Goal: Task Accomplishment & Management: Manage account settings

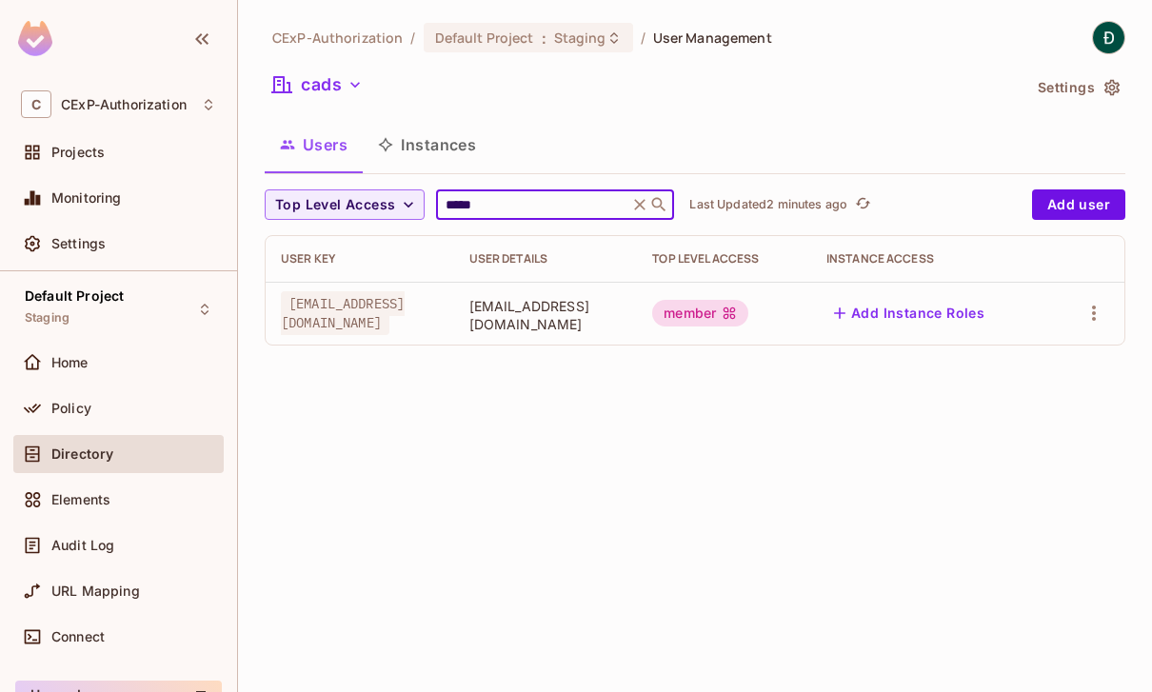
type input "*****"
click at [560, 321] on span "phund30@fpt.com" at bounding box center [545, 315] width 153 height 36
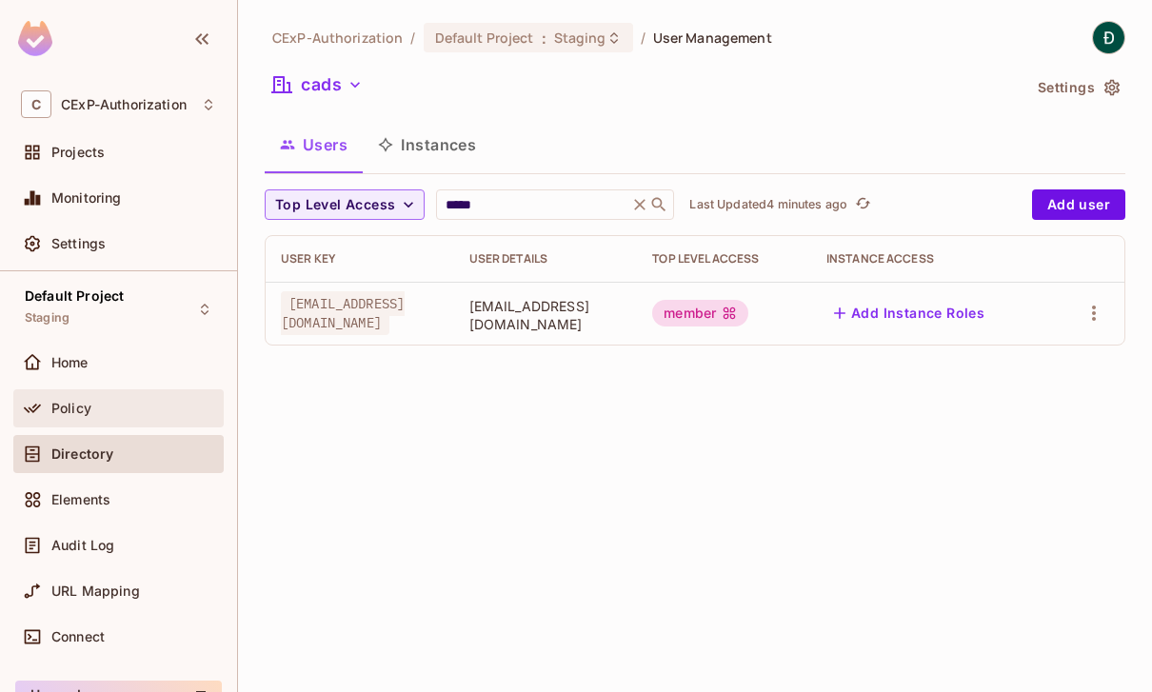
click at [73, 401] on span "Policy" at bounding box center [71, 408] width 40 height 15
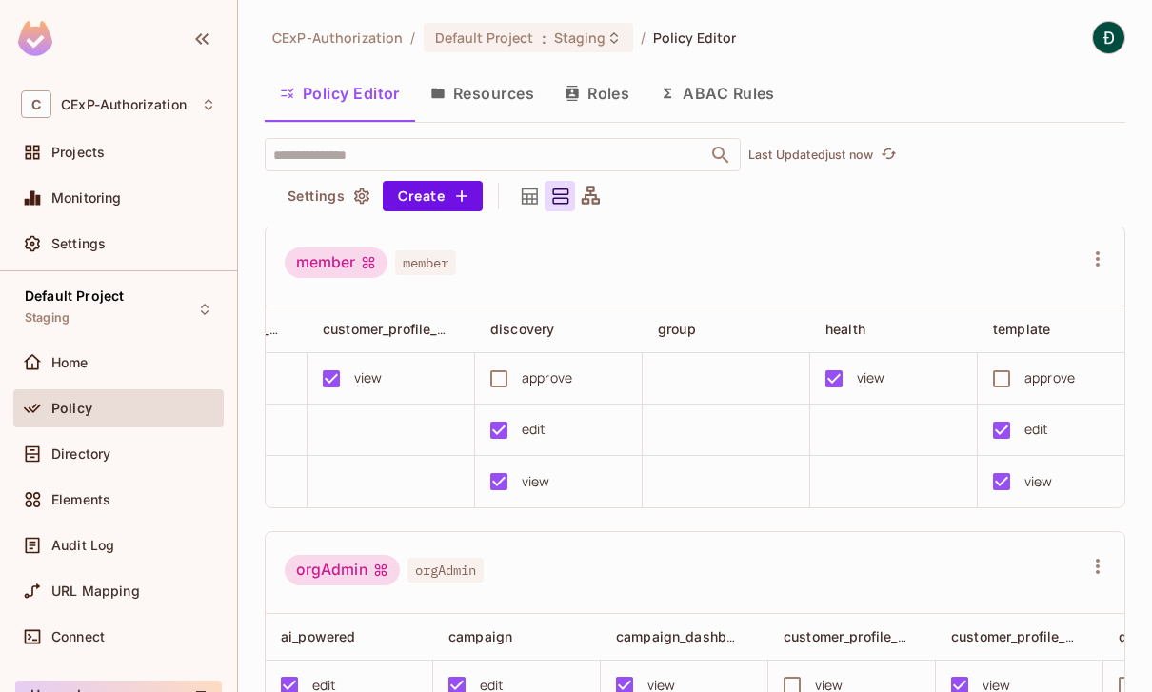
scroll to position [0, 699]
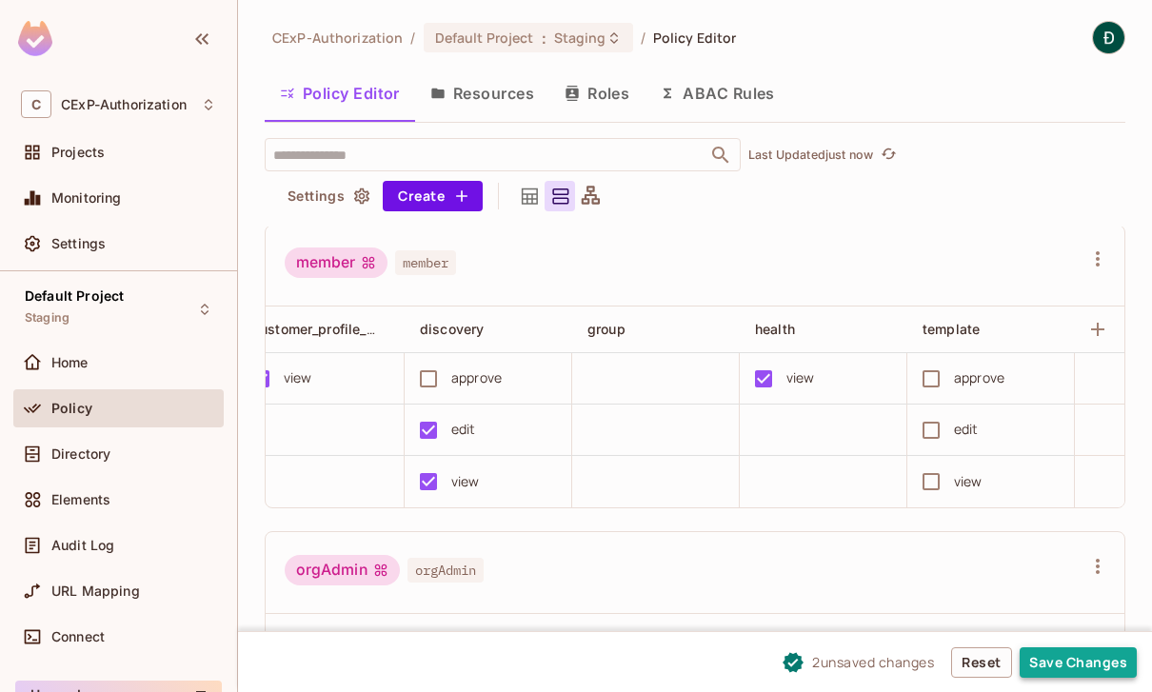
click at [1052, 658] on button "Save Changes" at bounding box center [1077, 662] width 117 height 30
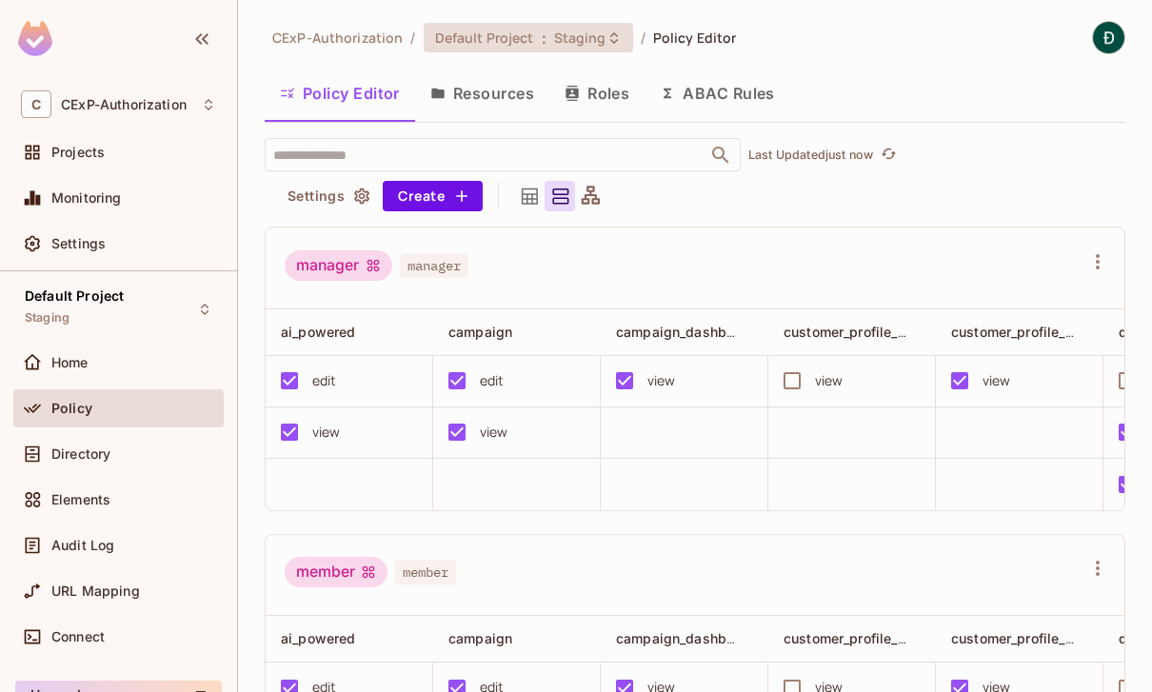
click at [592, 39] on span "Staging" at bounding box center [580, 38] width 52 height 18
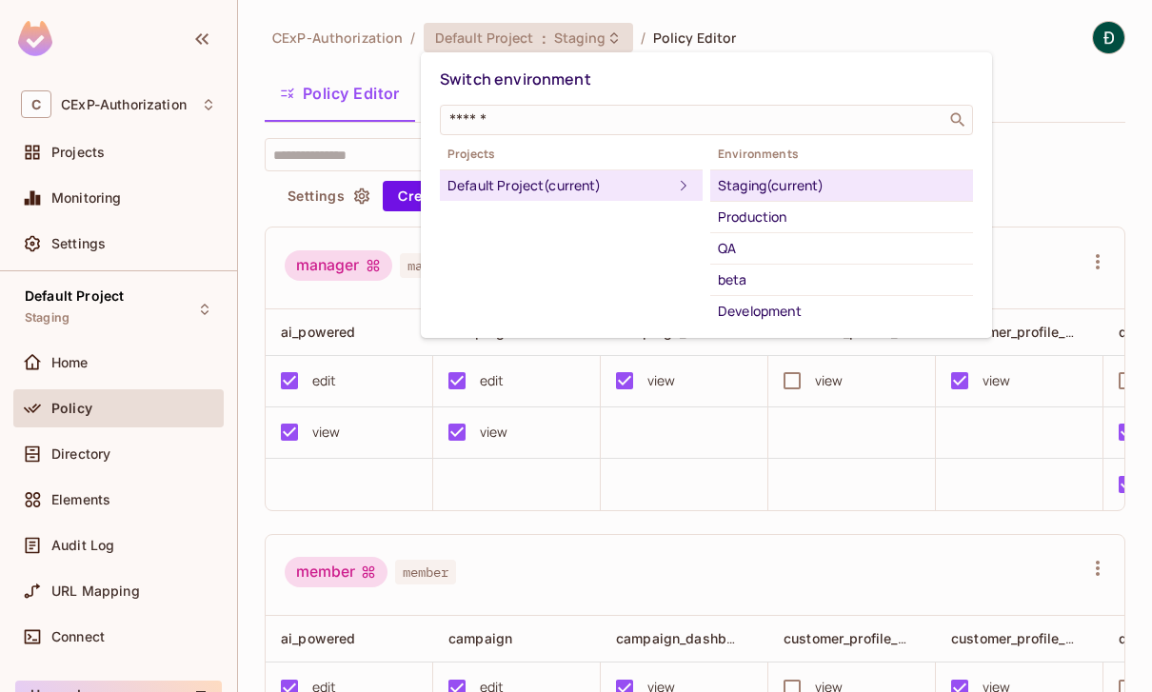
click at [1072, 157] on div at bounding box center [576, 346] width 1152 height 692
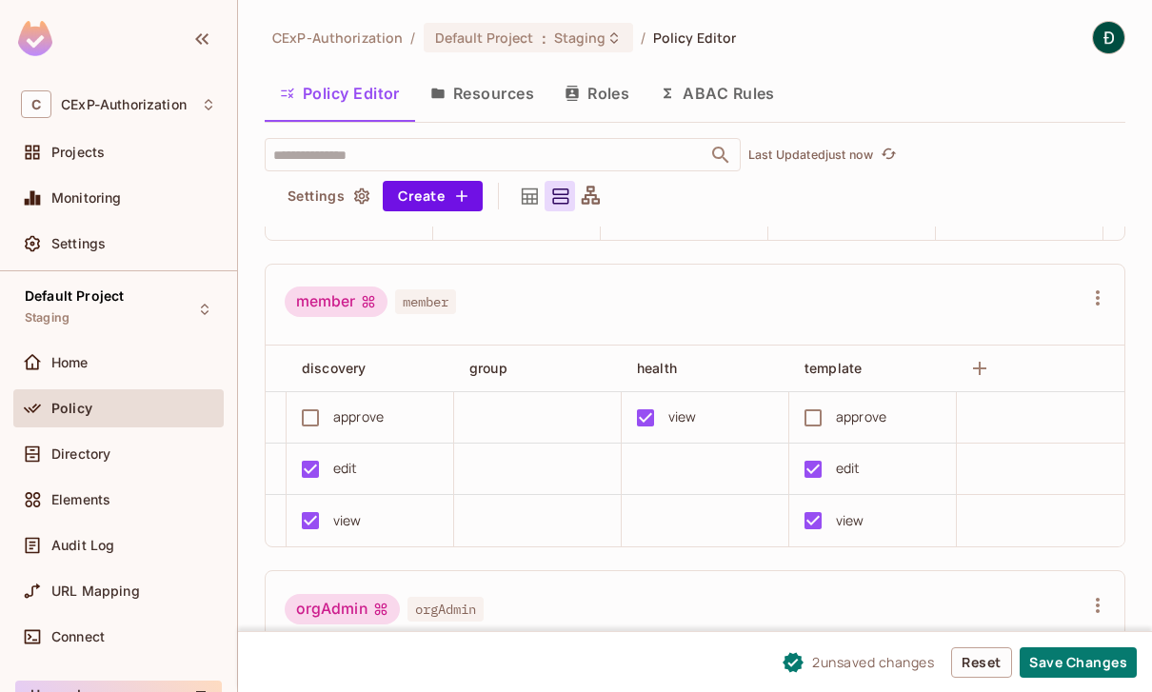
scroll to position [280, 0]
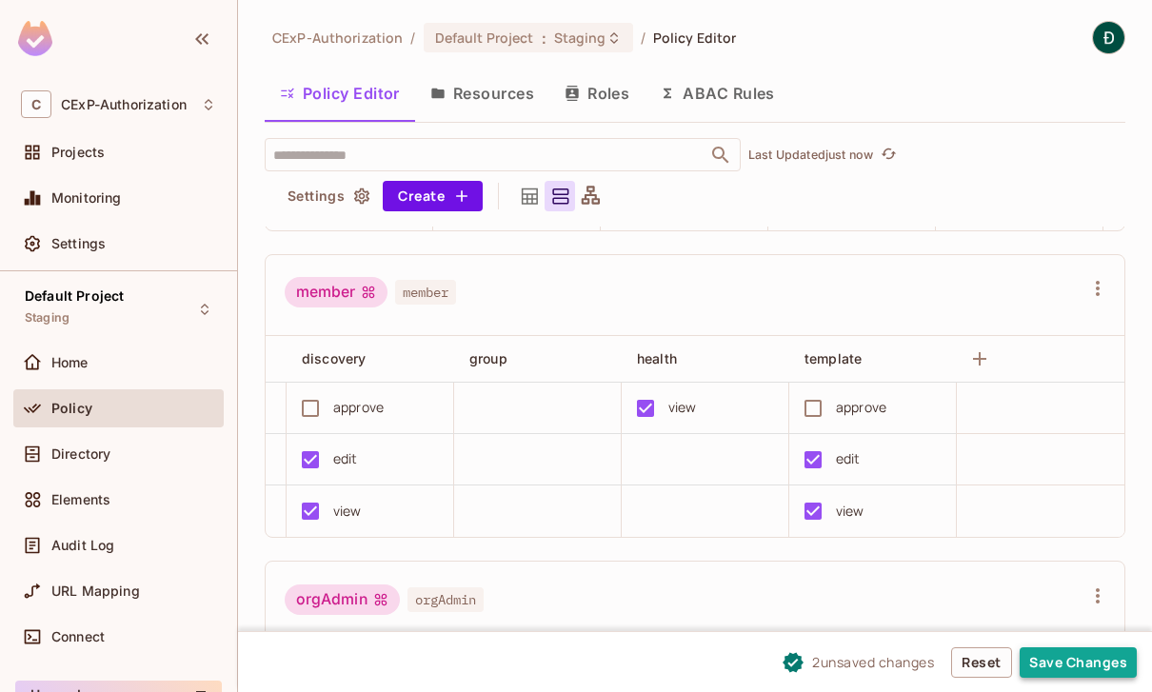
click at [1091, 657] on button "Save Changes" at bounding box center [1077, 662] width 117 height 30
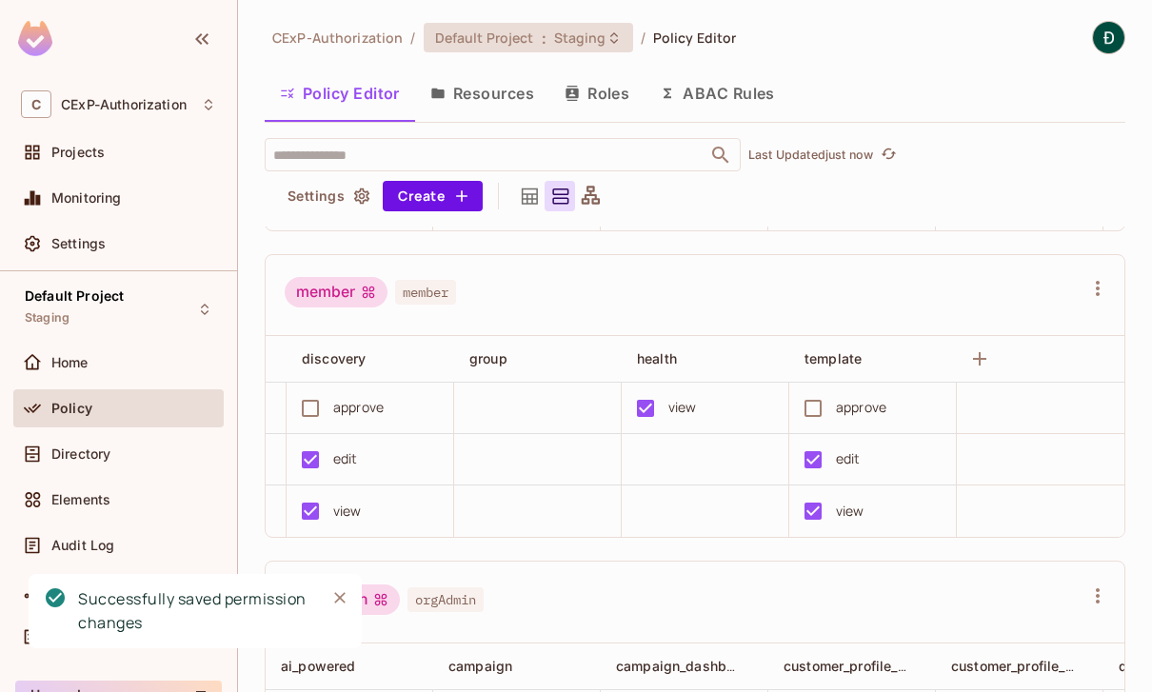
click at [581, 40] on span "Staging" at bounding box center [580, 38] width 52 height 18
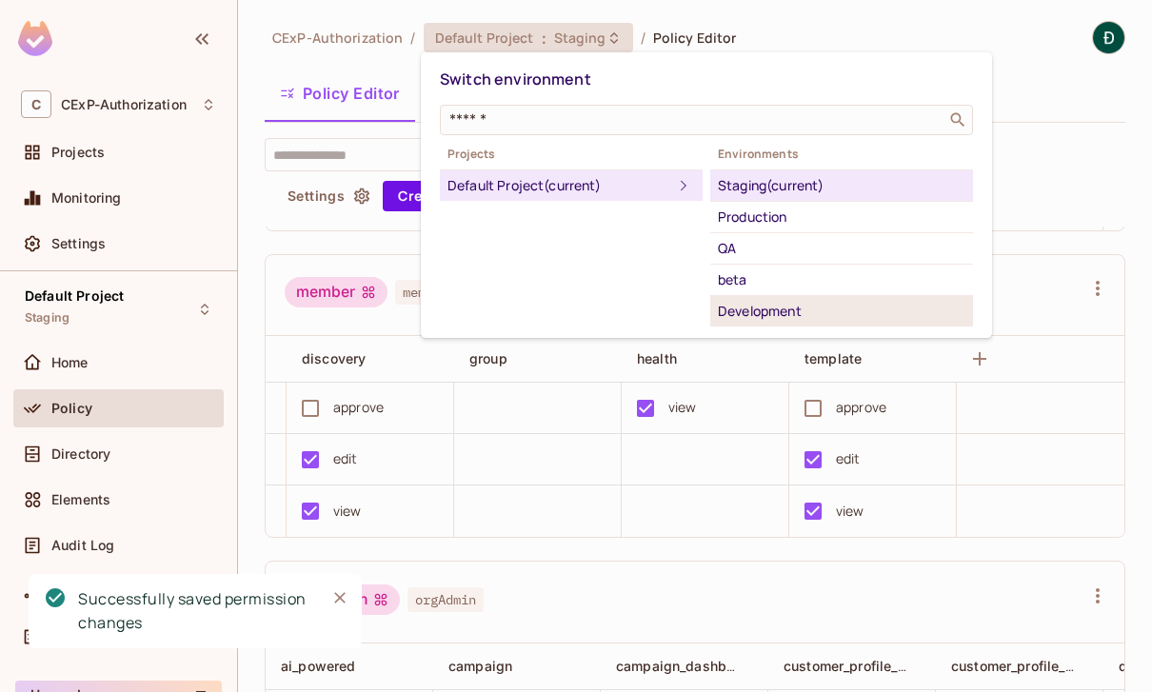
click at [795, 316] on div "Development" at bounding box center [841, 311] width 247 height 23
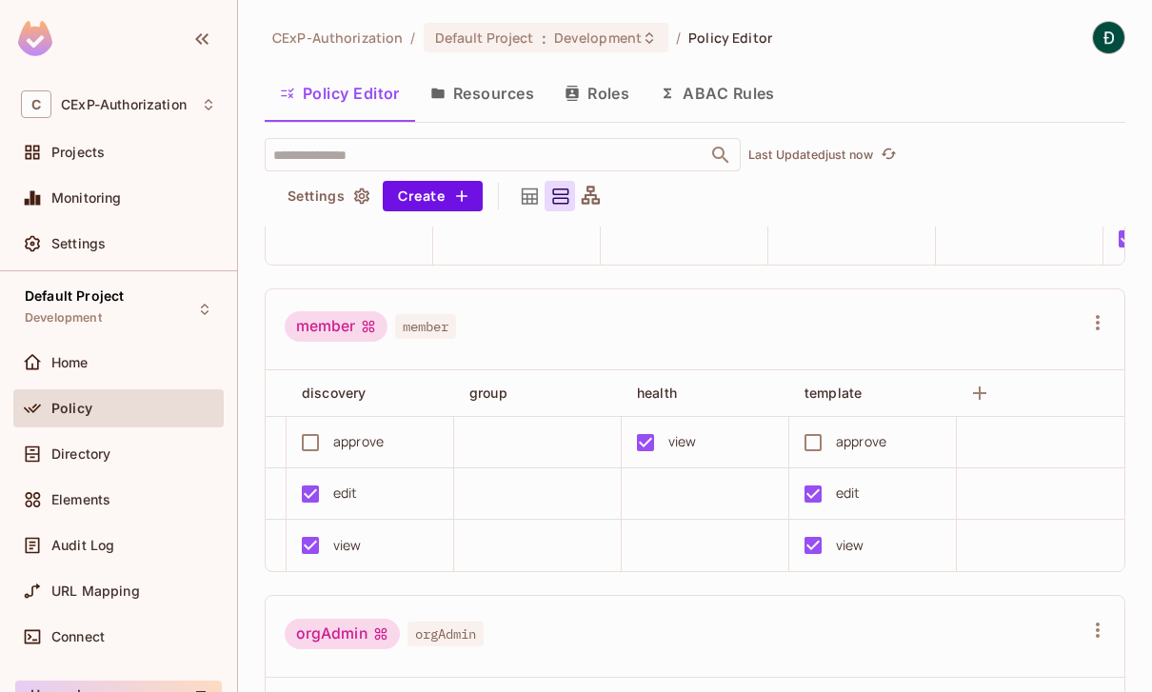
scroll to position [0, 817]
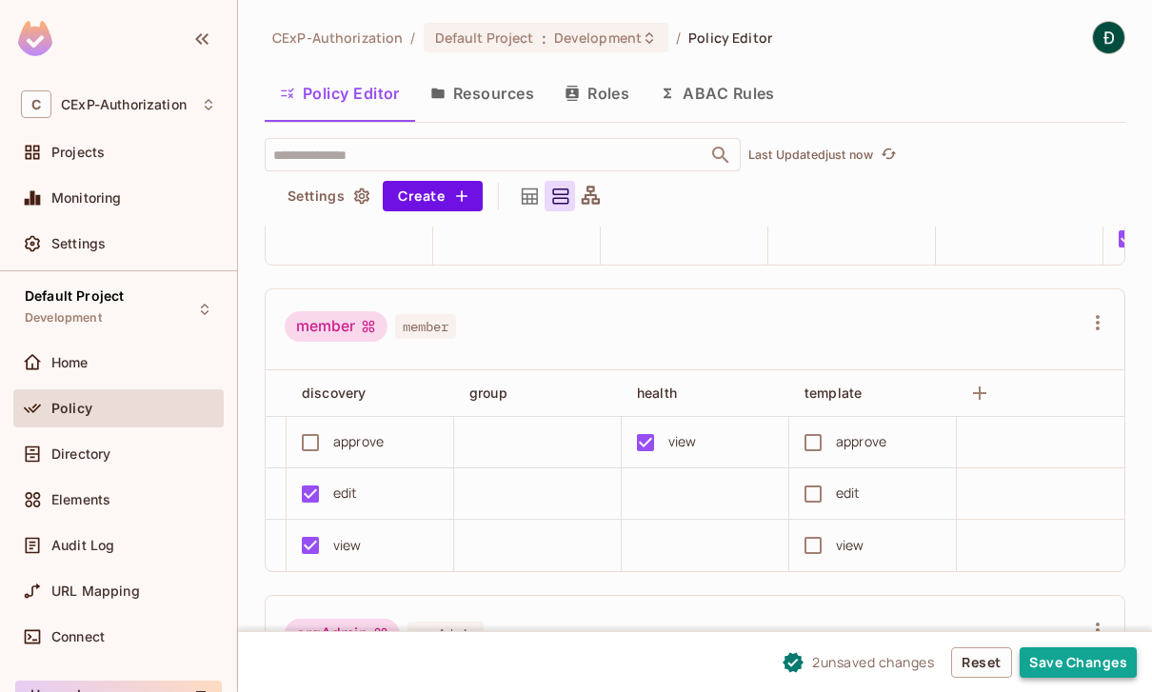
click at [1072, 649] on button "Save Changes" at bounding box center [1077, 662] width 117 height 30
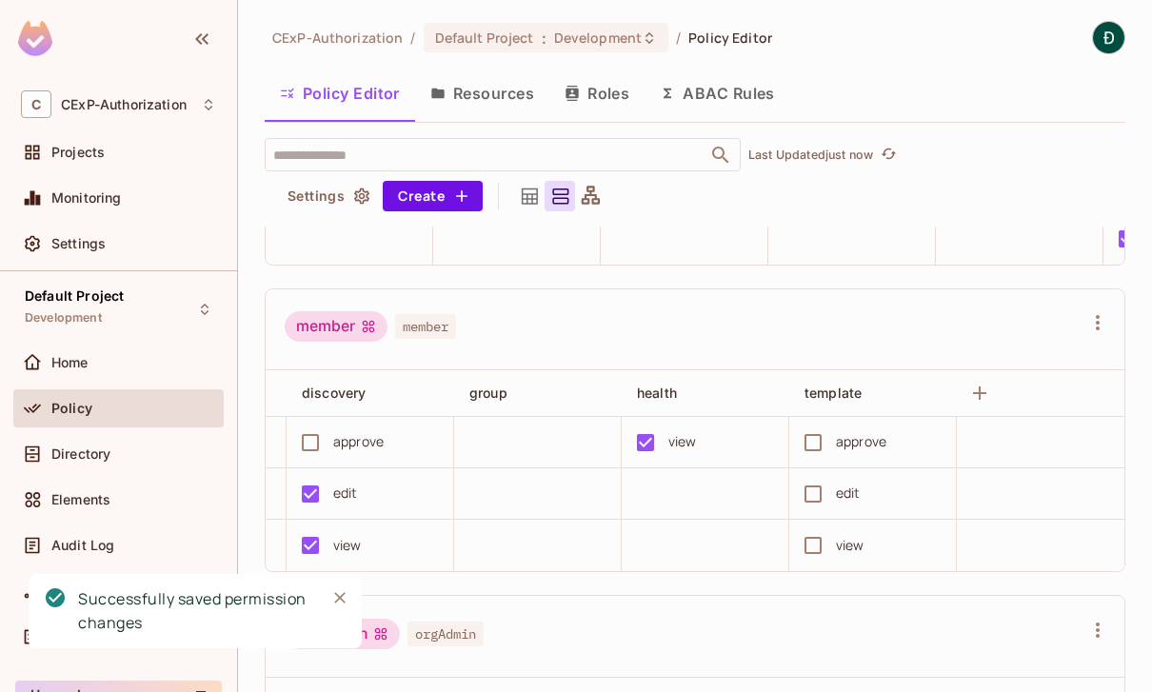
click at [1030, 3] on div "CExP-Authorization / Default Project : Development / Policy Editor Policy Edito…" at bounding box center [695, 346] width 914 height 692
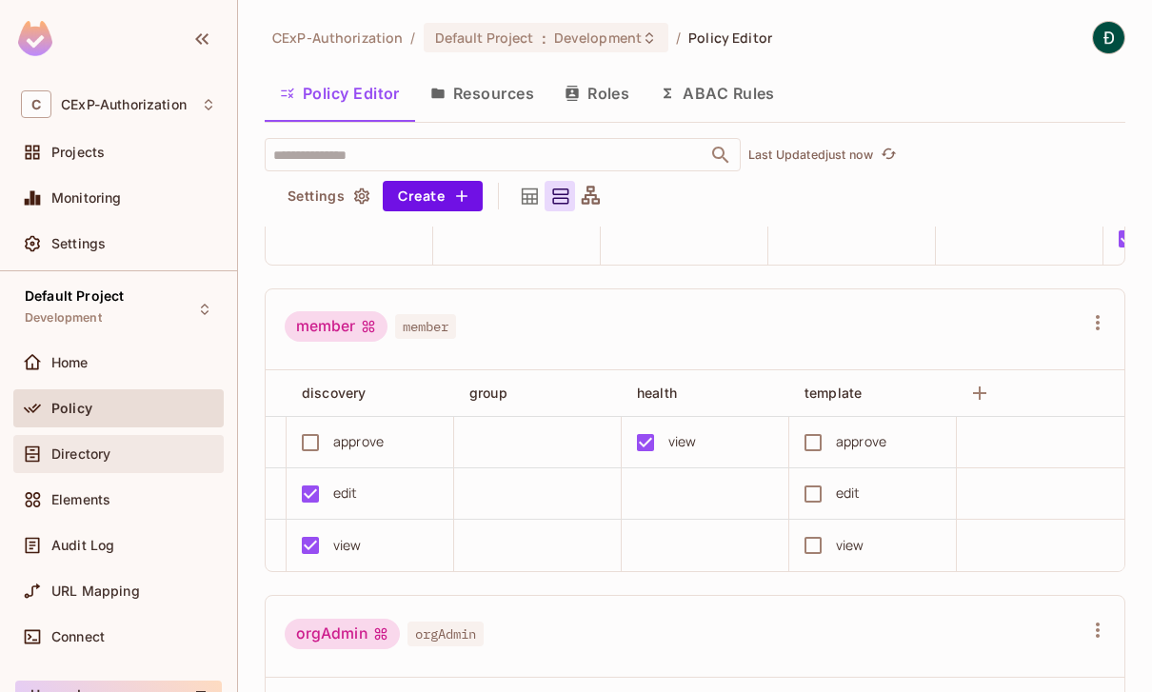
click at [88, 438] on div "Directory" at bounding box center [118, 454] width 210 height 38
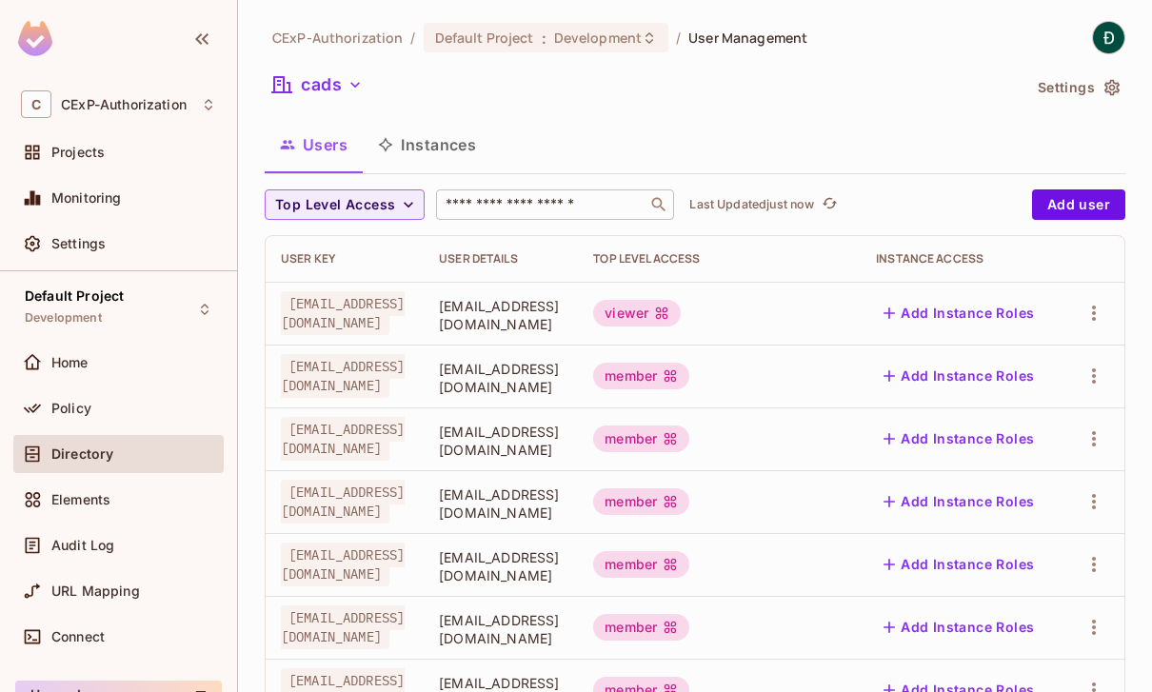
click at [547, 199] on input "text" at bounding box center [542, 204] width 200 height 19
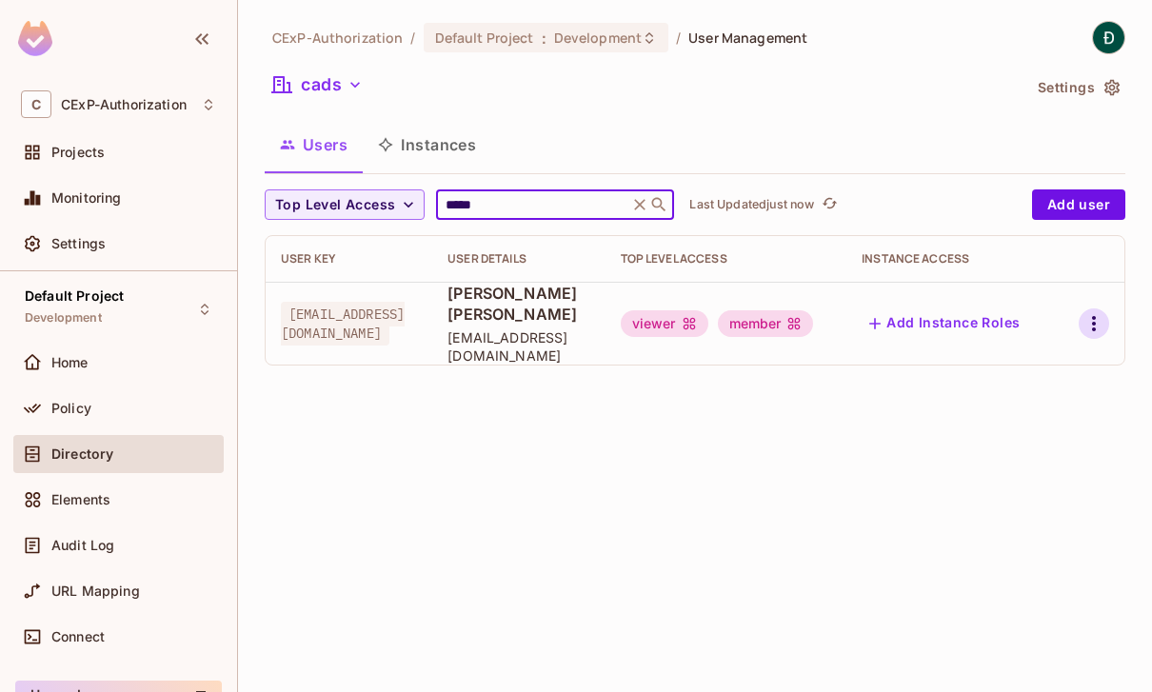
type input "*****"
click at [1090, 312] on icon "button" at bounding box center [1093, 323] width 23 height 23
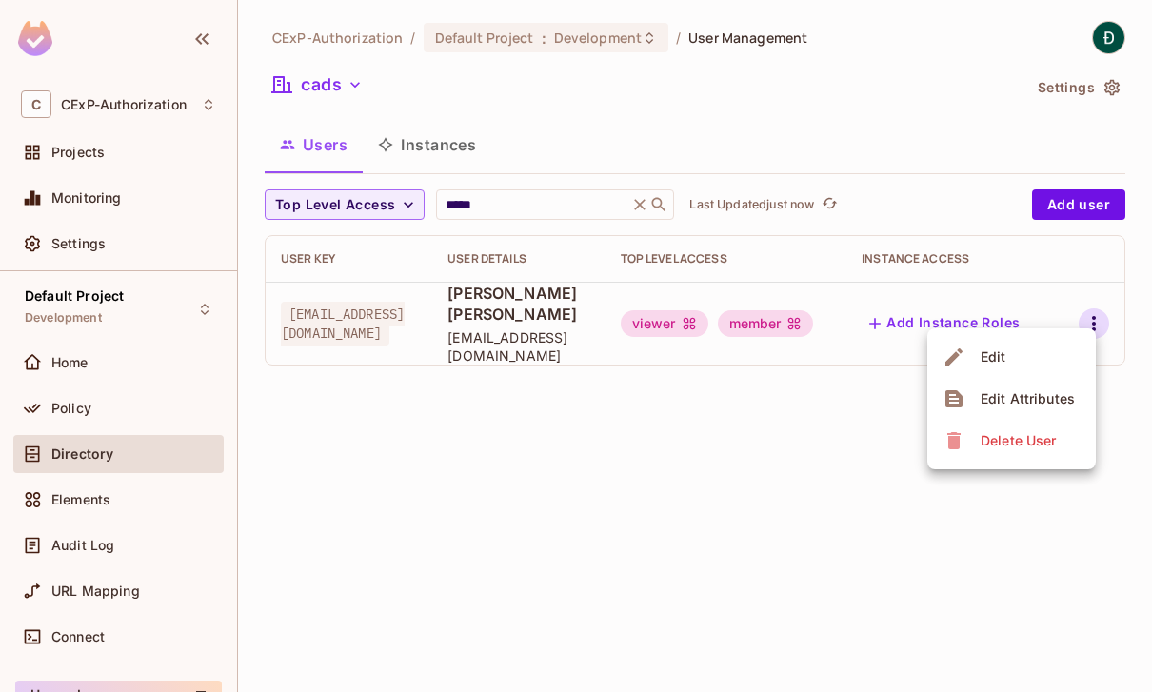
click at [1039, 354] on li "Edit" at bounding box center [1011, 357] width 168 height 42
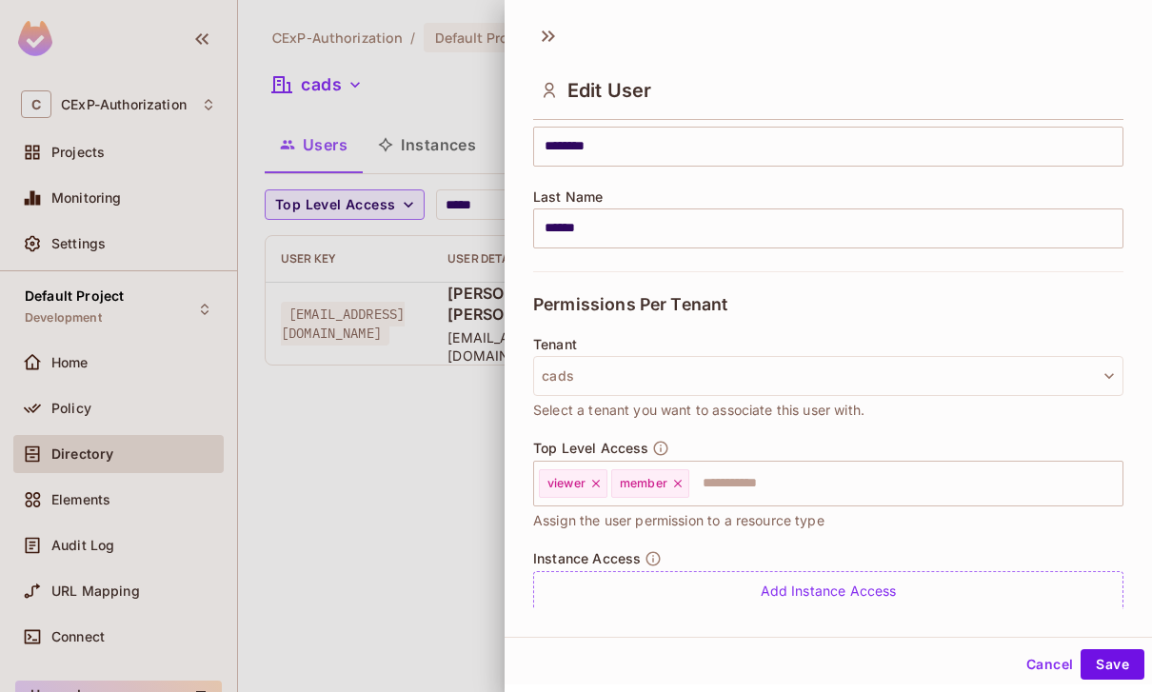
scroll to position [260, 0]
click at [594, 483] on icon at bounding box center [595, 484] width 13 height 13
click at [1111, 667] on button "Save" at bounding box center [1112, 664] width 64 height 30
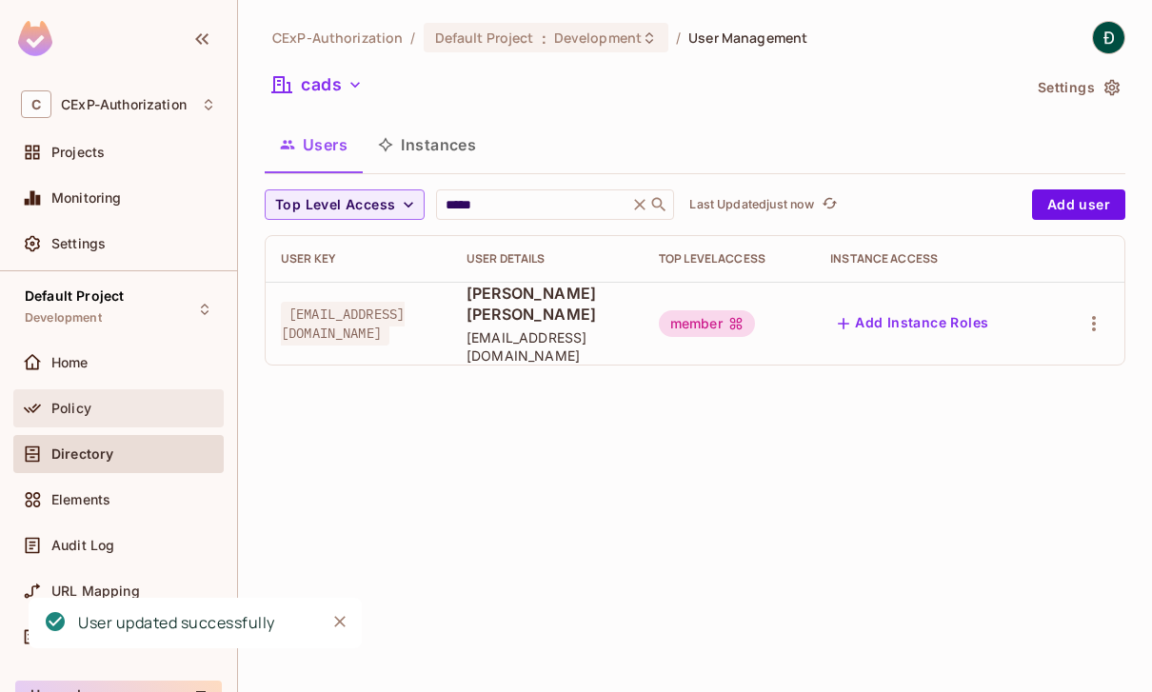
click at [67, 401] on span "Policy" at bounding box center [71, 408] width 40 height 15
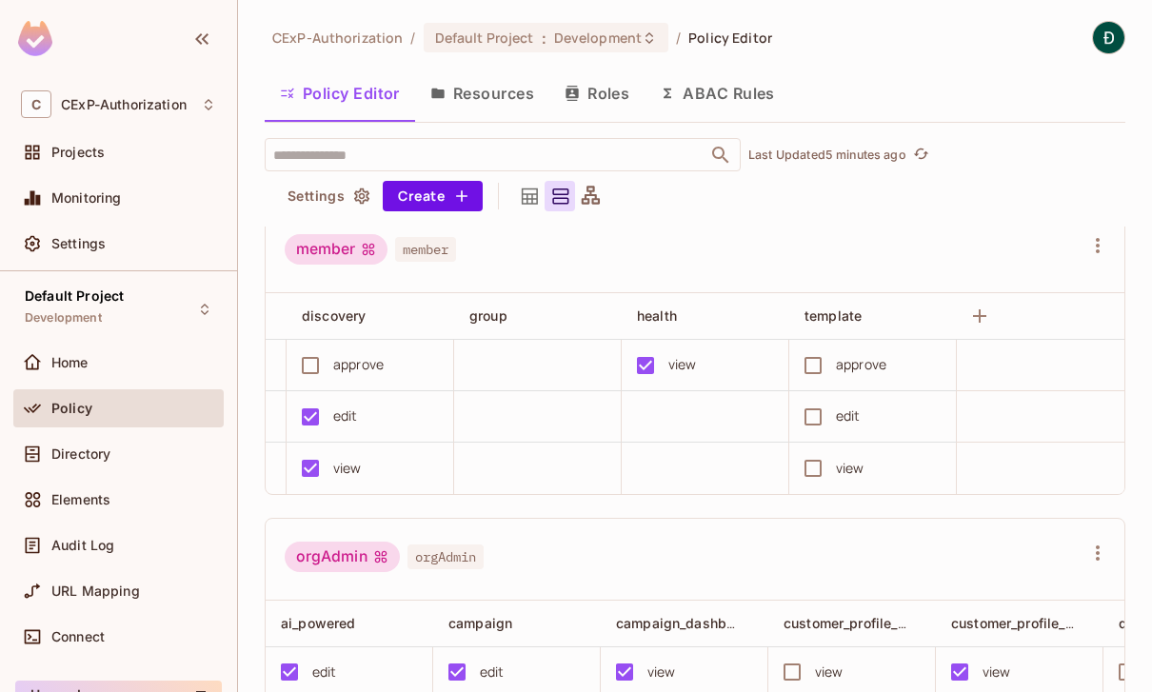
scroll to position [322, 0]
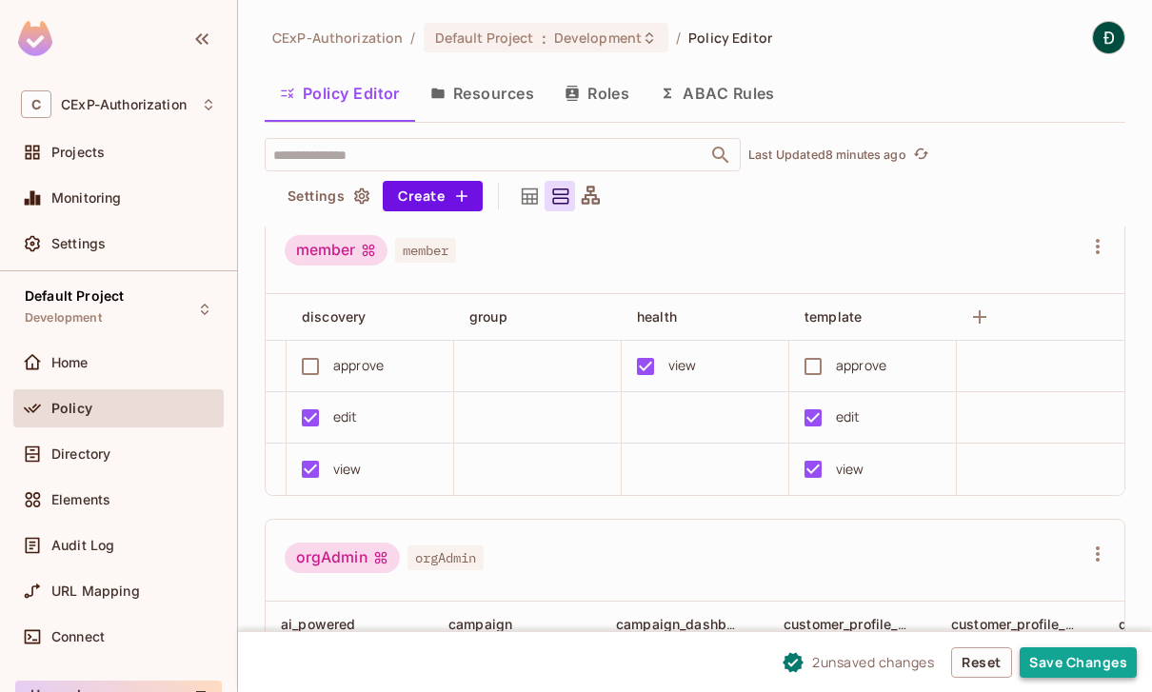
click at [1098, 653] on button "Save Changes" at bounding box center [1077, 662] width 117 height 30
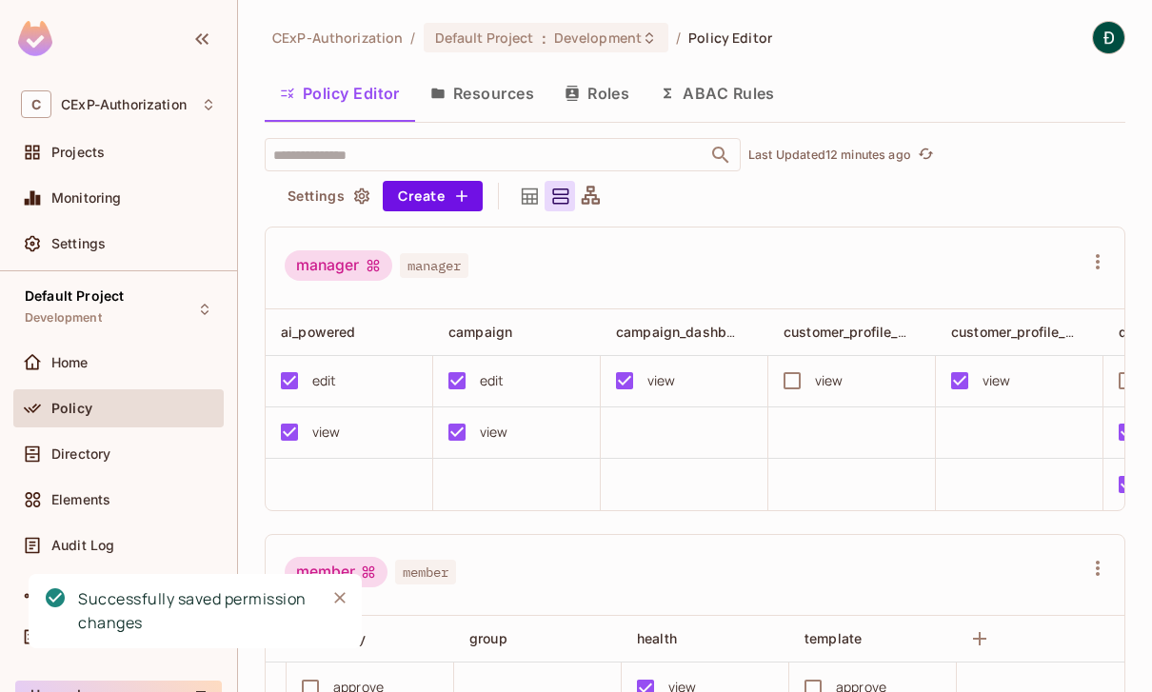
scroll to position [0, 0]
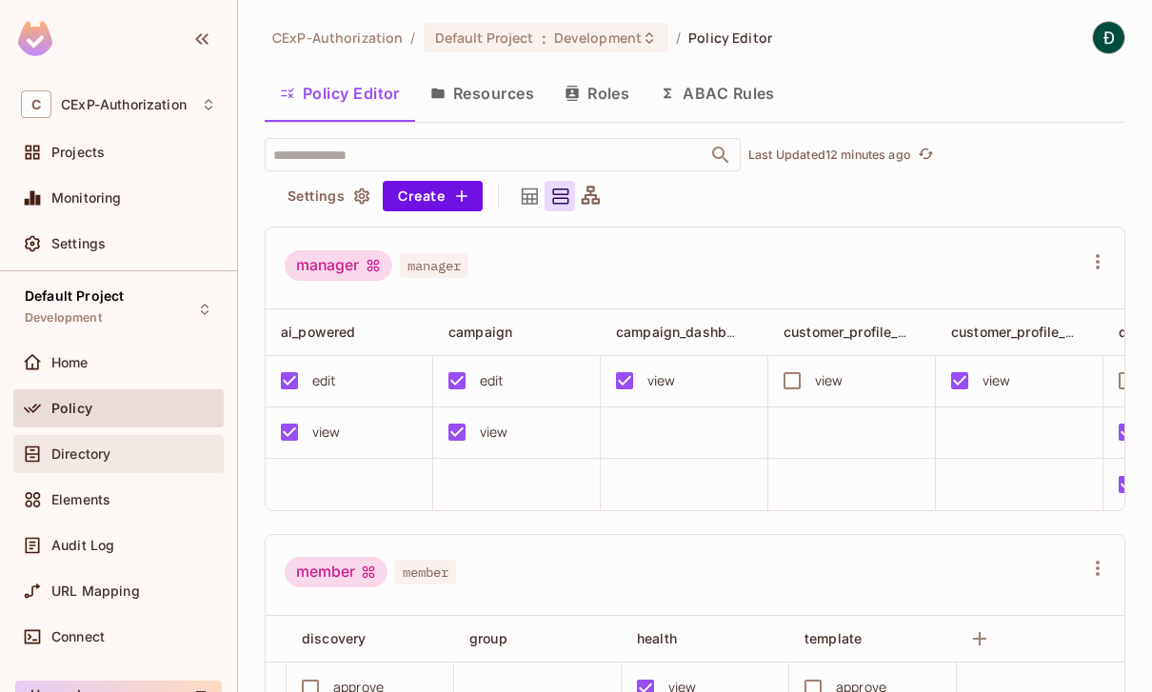
click at [91, 446] on span "Directory" at bounding box center [80, 453] width 59 height 15
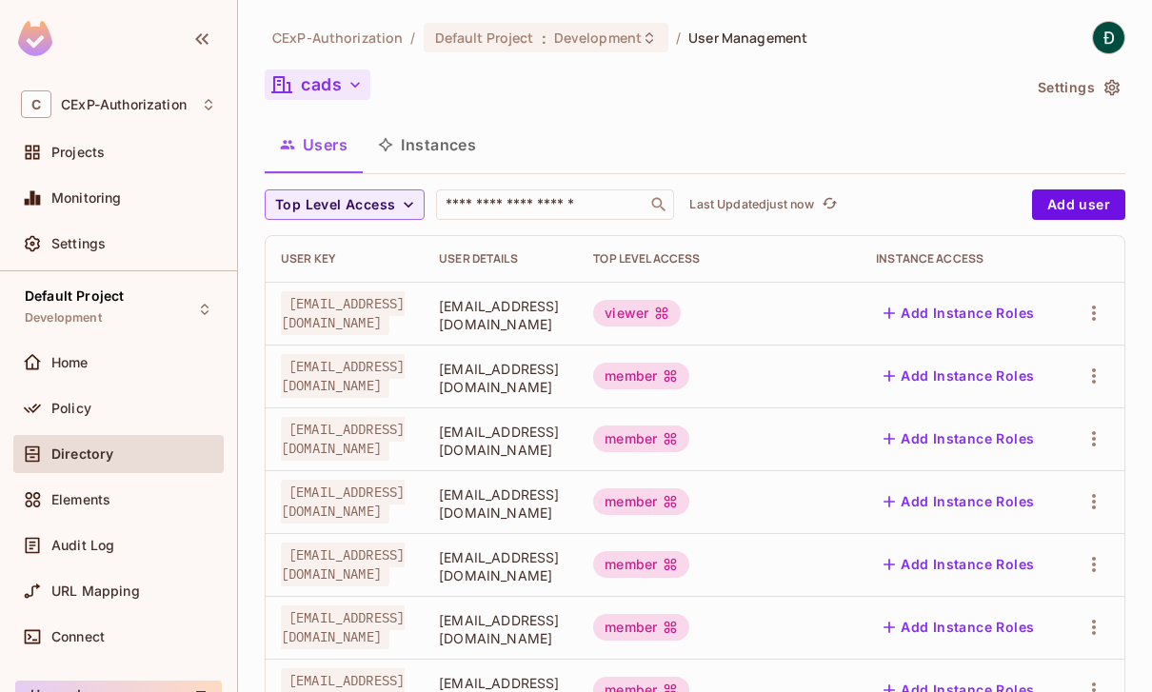
click at [351, 93] on icon "button" at bounding box center [354, 84] width 19 height 19
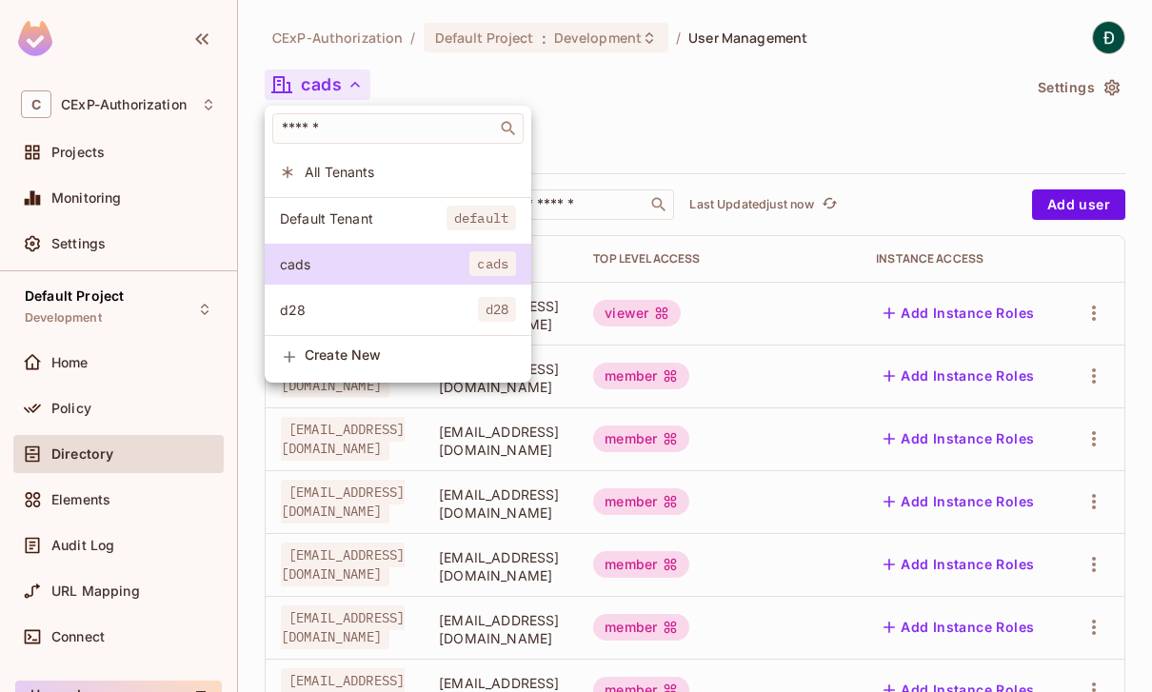
click at [388, 307] on span "d28" at bounding box center [379, 310] width 198 height 18
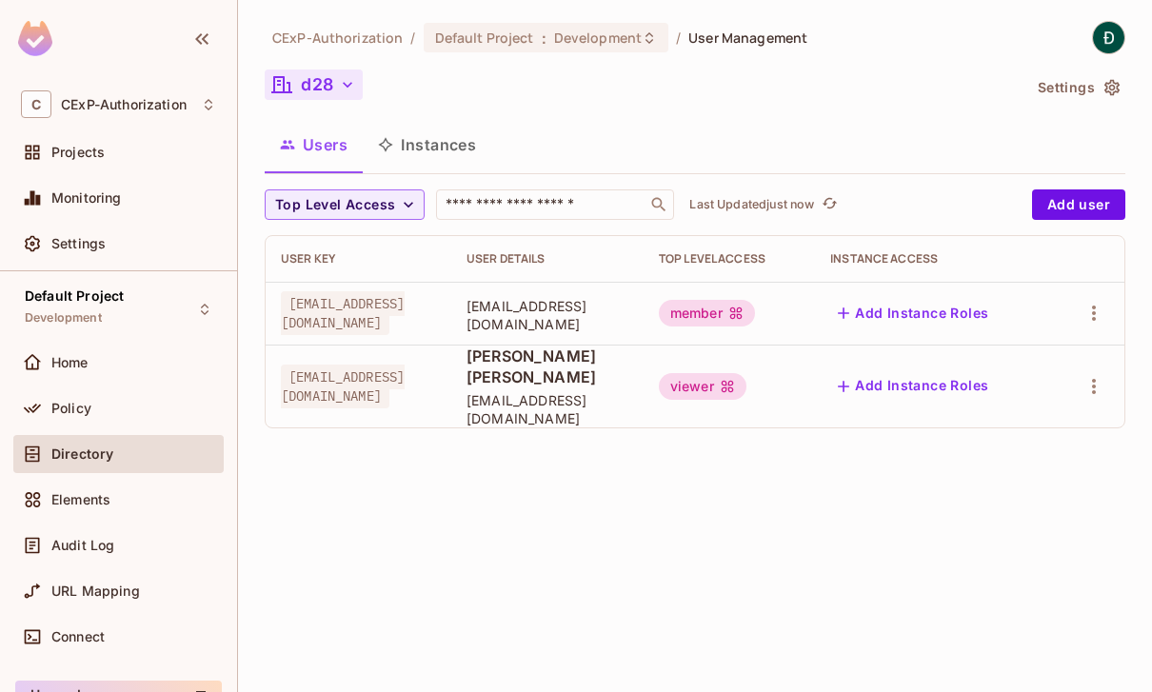
click at [614, 373] on span "[PERSON_NAME] [PERSON_NAME]" at bounding box center [547, 366] width 162 height 42
click at [403, 378] on span "[EMAIL_ADDRESS][DOMAIN_NAME]" at bounding box center [343, 387] width 124 height 44
click at [1092, 375] on icon "button" at bounding box center [1093, 386] width 23 height 23
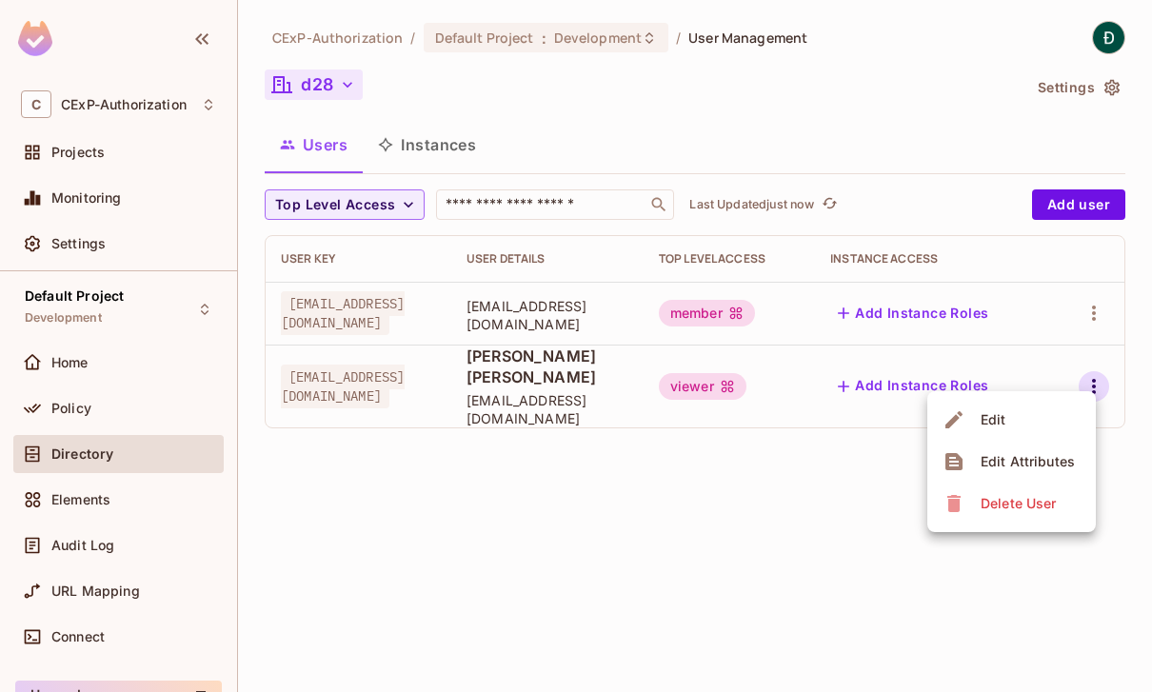
click at [848, 546] on div at bounding box center [576, 346] width 1152 height 692
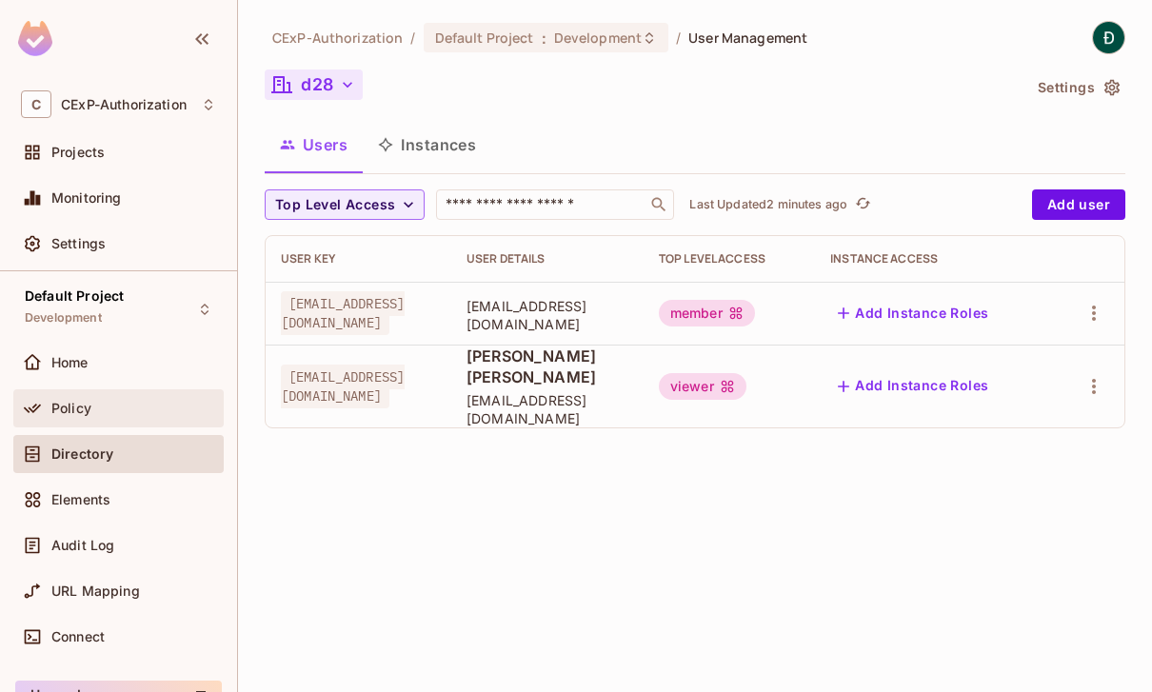
click at [153, 414] on div "Policy" at bounding box center [133, 408] width 165 height 15
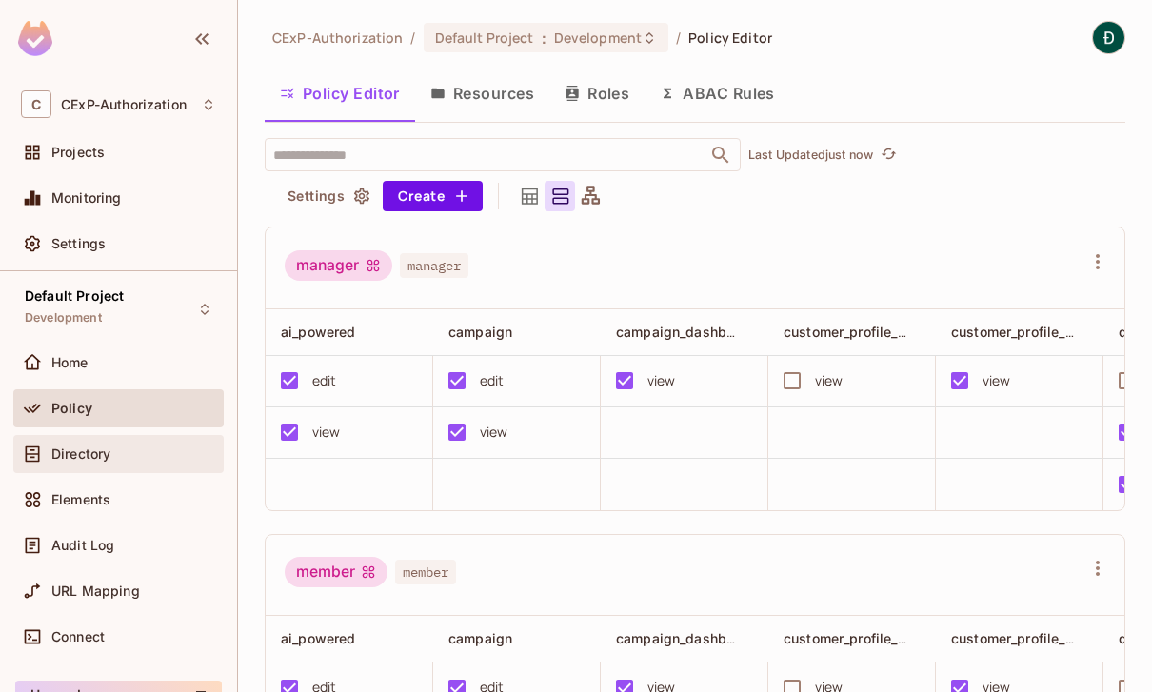
click at [147, 447] on div "Directory" at bounding box center [133, 453] width 165 height 15
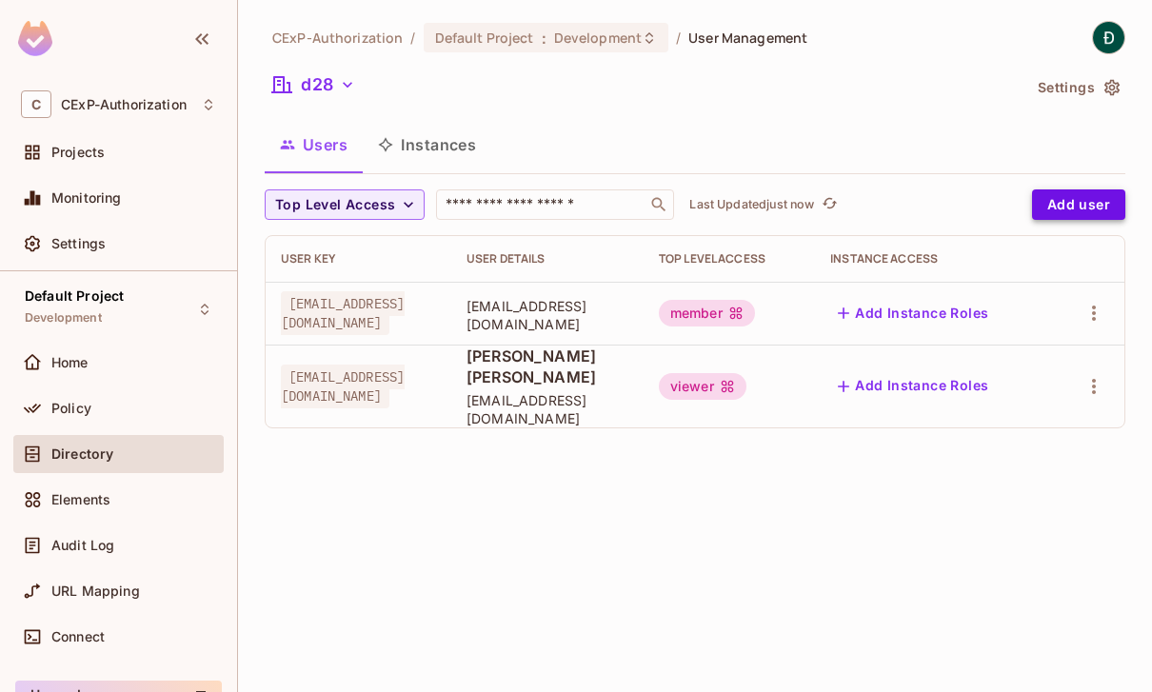
click at [1083, 201] on button "Add user" at bounding box center [1078, 204] width 93 height 30
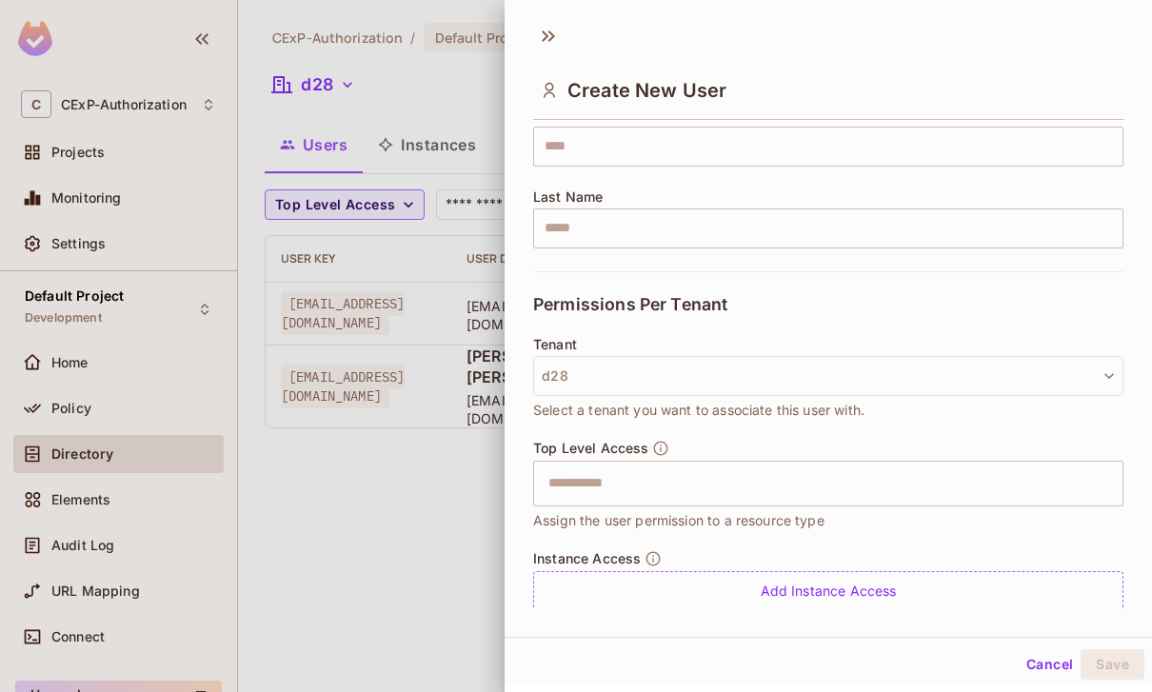
scroll to position [260, 0]
click at [679, 474] on input "text" at bounding box center [811, 484] width 549 height 38
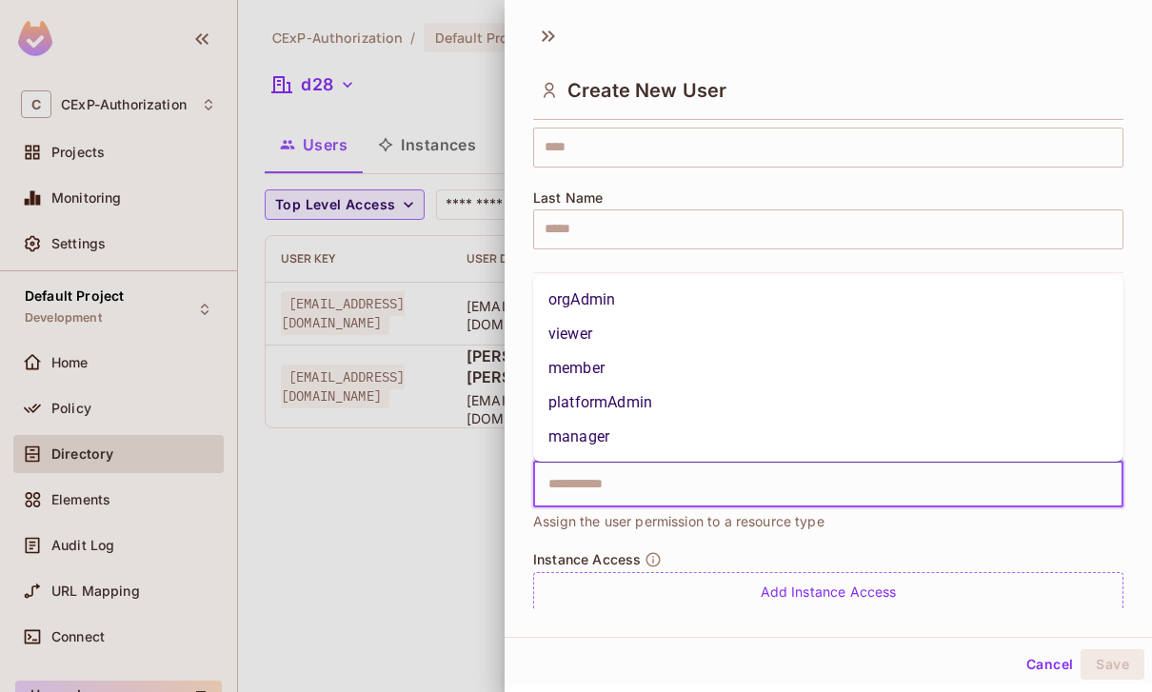
click at [360, 504] on div at bounding box center [576, 346] width 1152 height 692
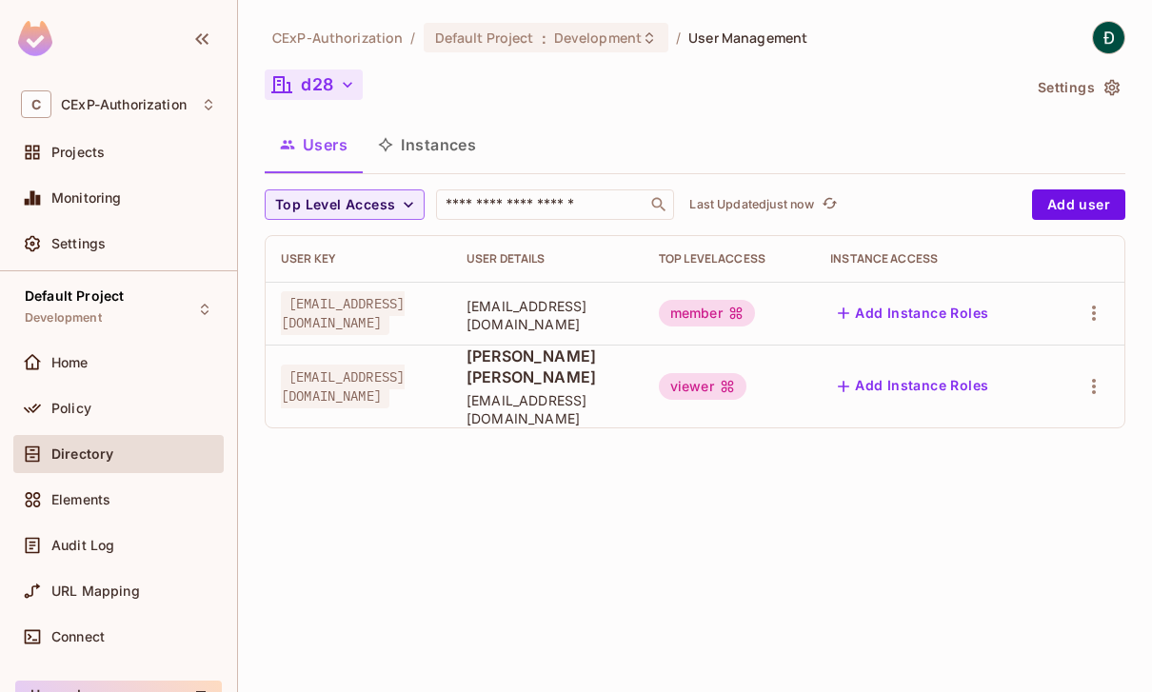
click at [335, 76] on button "d28" at bounding box center [314, 84] width 98 height 30
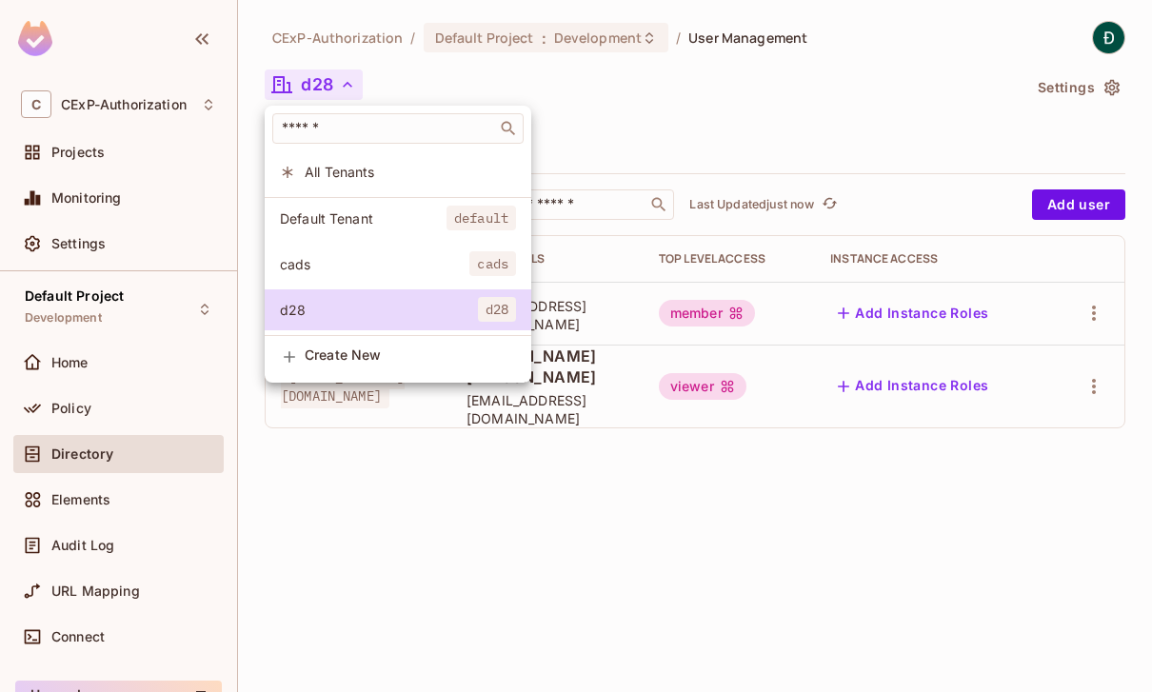
click at [338, 85] on div at bounding box center [576, 346] width 1152 height 692
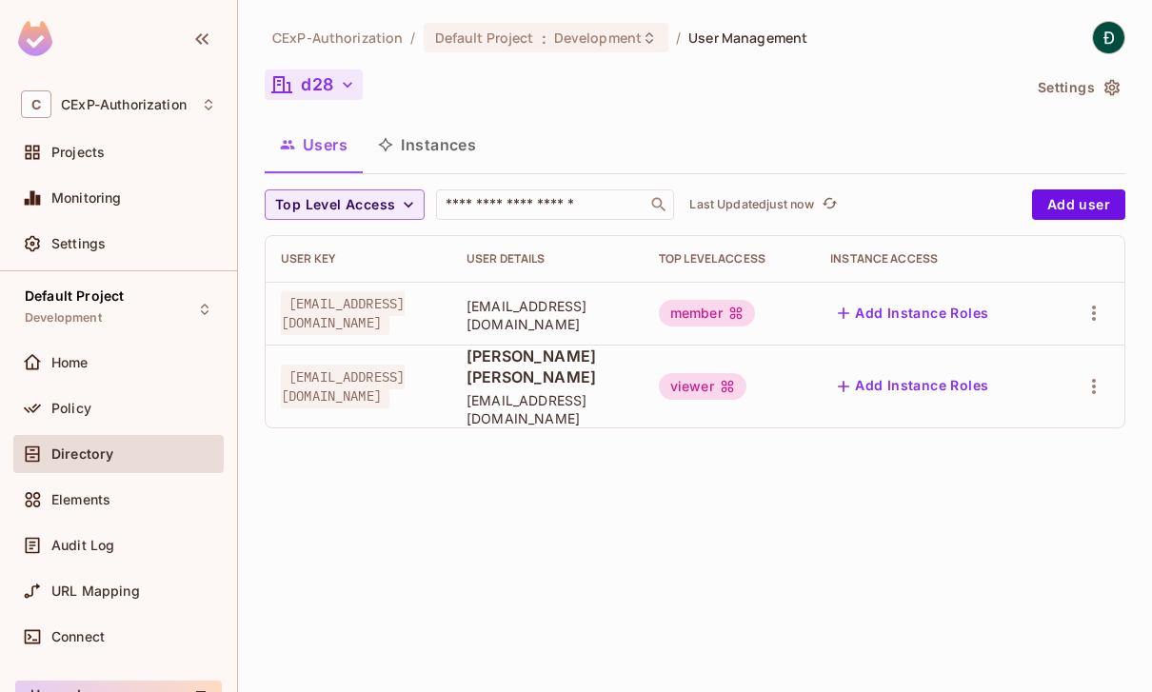
click at [328, 83] on button "d28" at bounding box center [314, 84] width 98 height 30
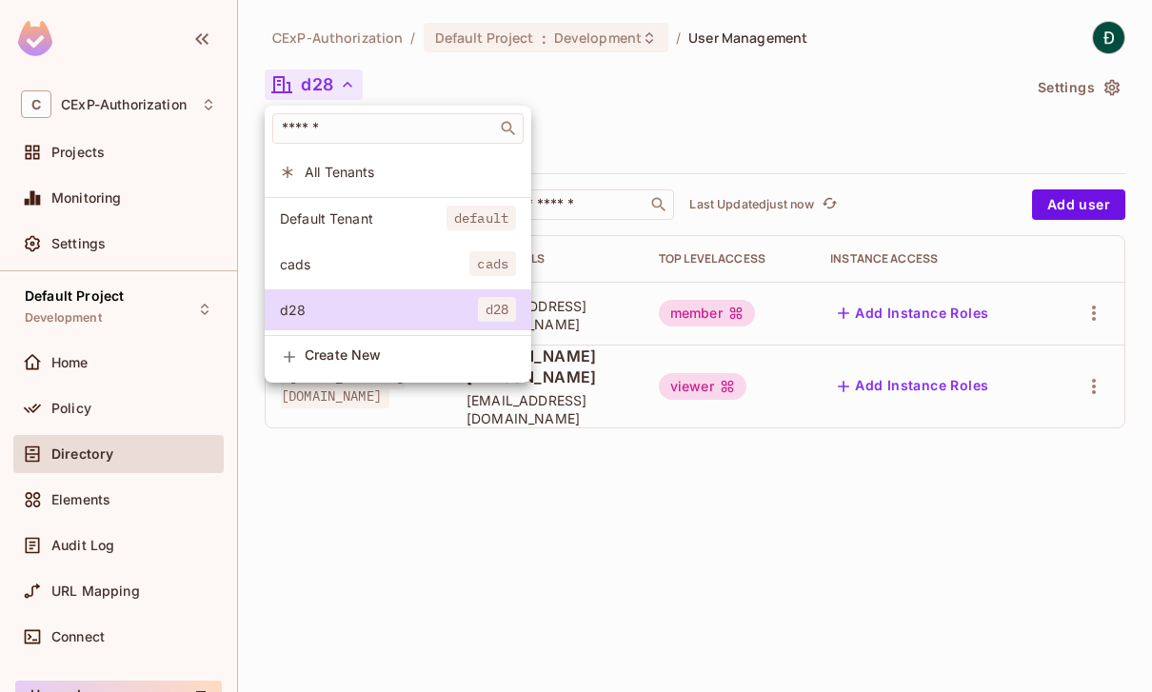
click at [581, 527] on div at bounding box center [576, 346] width 1152 height 692
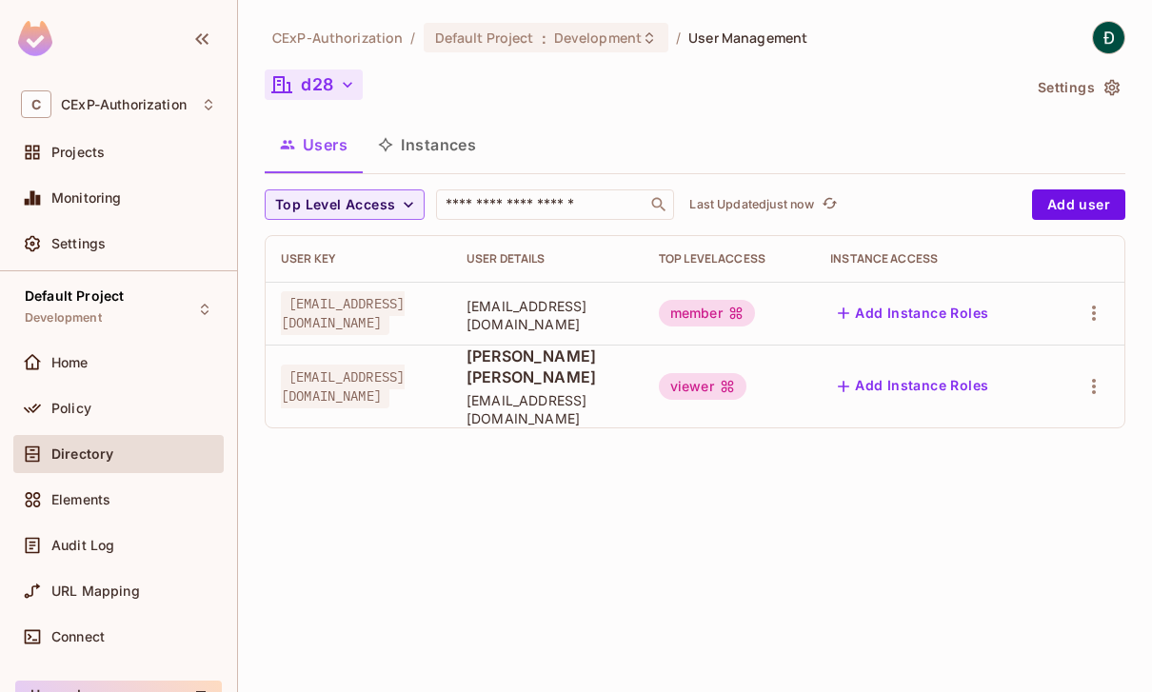
click at [317, 73] on button "d28" at bounding box center [314, 84] width 98 height 30
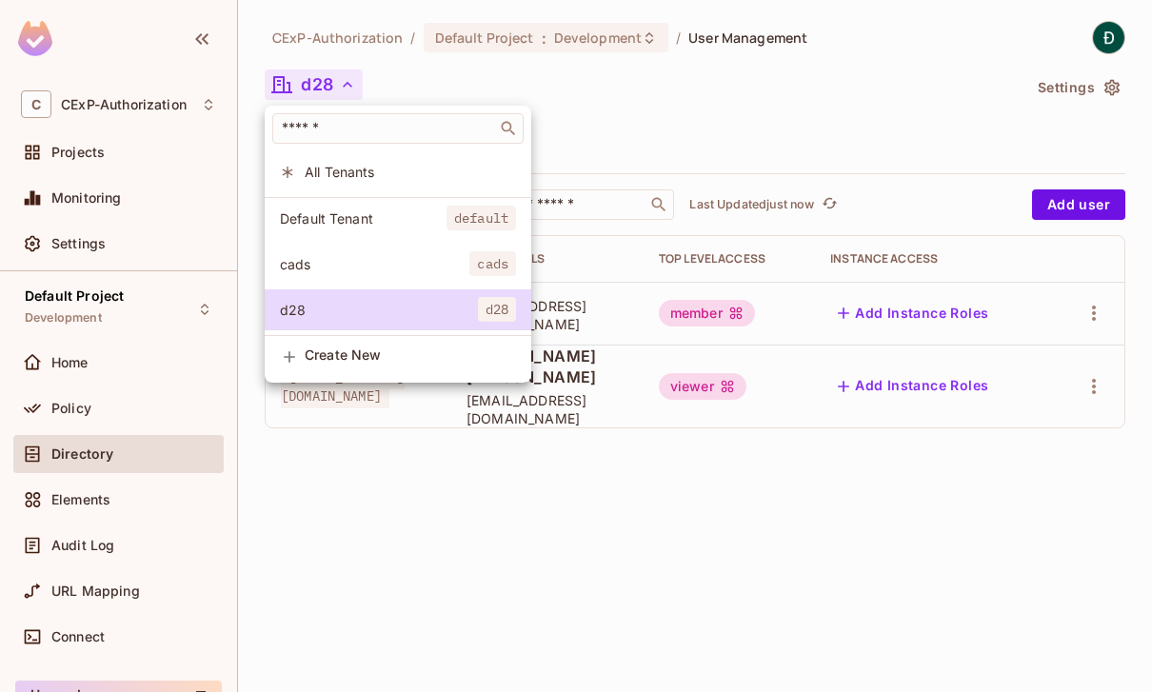
click at [376, 266] on span "cads" at bounding box center [374, 264] width 189 height 18
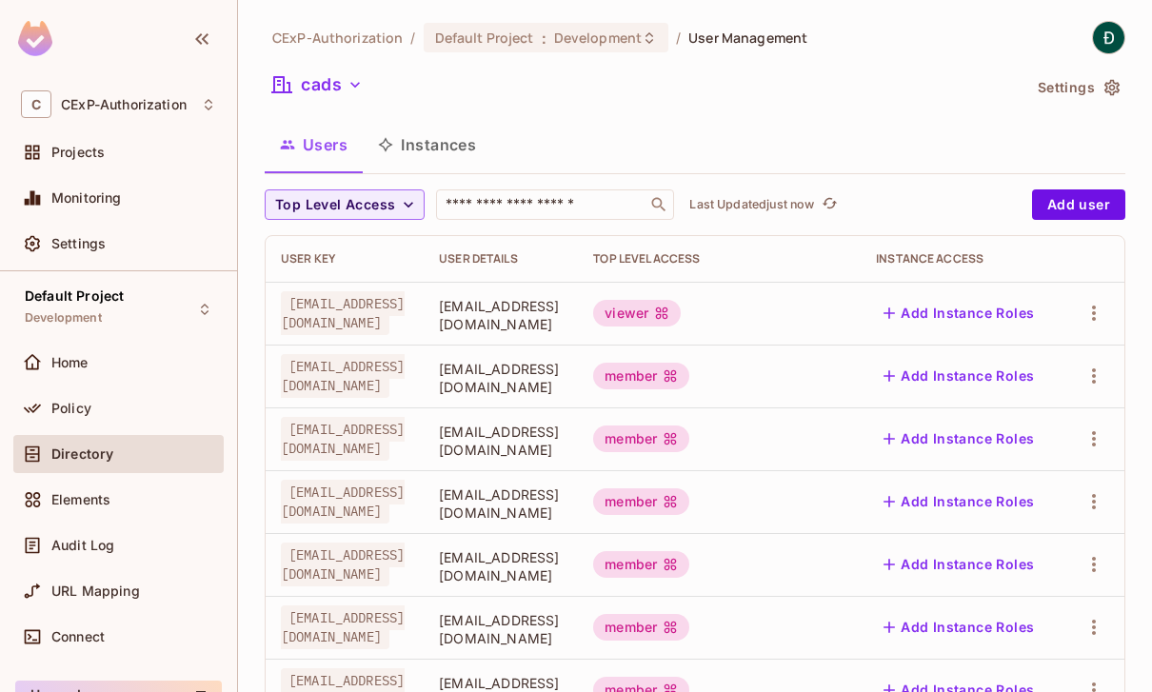
scroll to position [0, 0]
click at [105, 145] on div "Projects" at bounding box center [133, 152] width 165 height 15
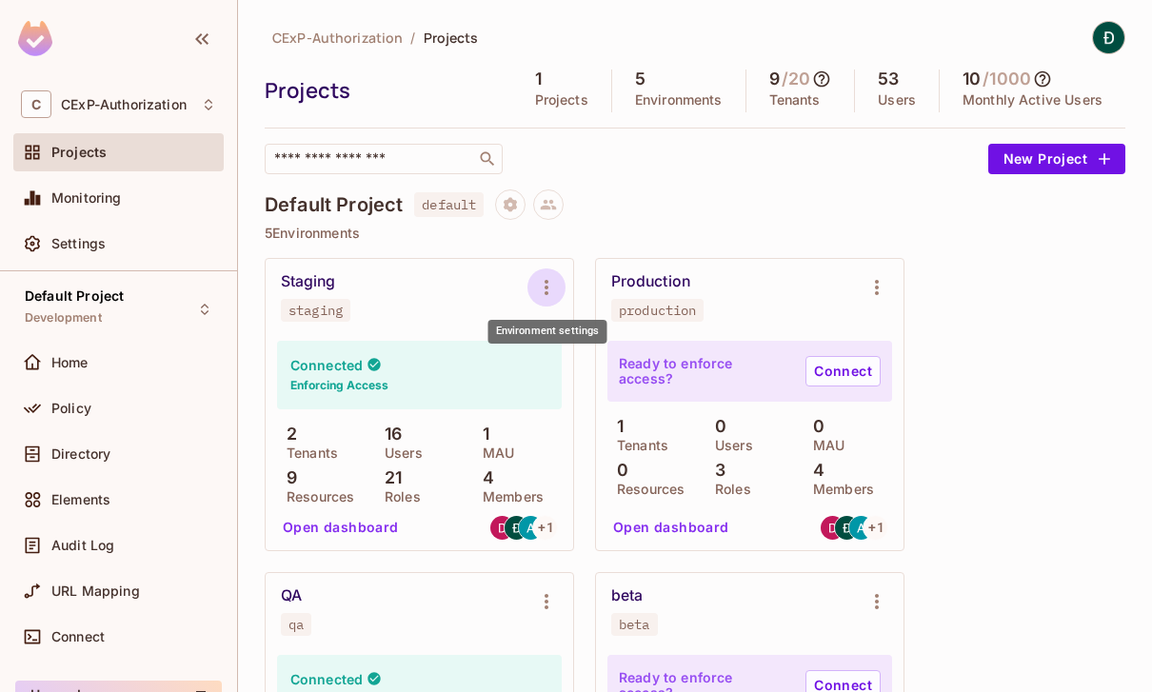
click at [546, 298] on icon "Environment settings" at bounding box center [546, 287] width 23 height 23
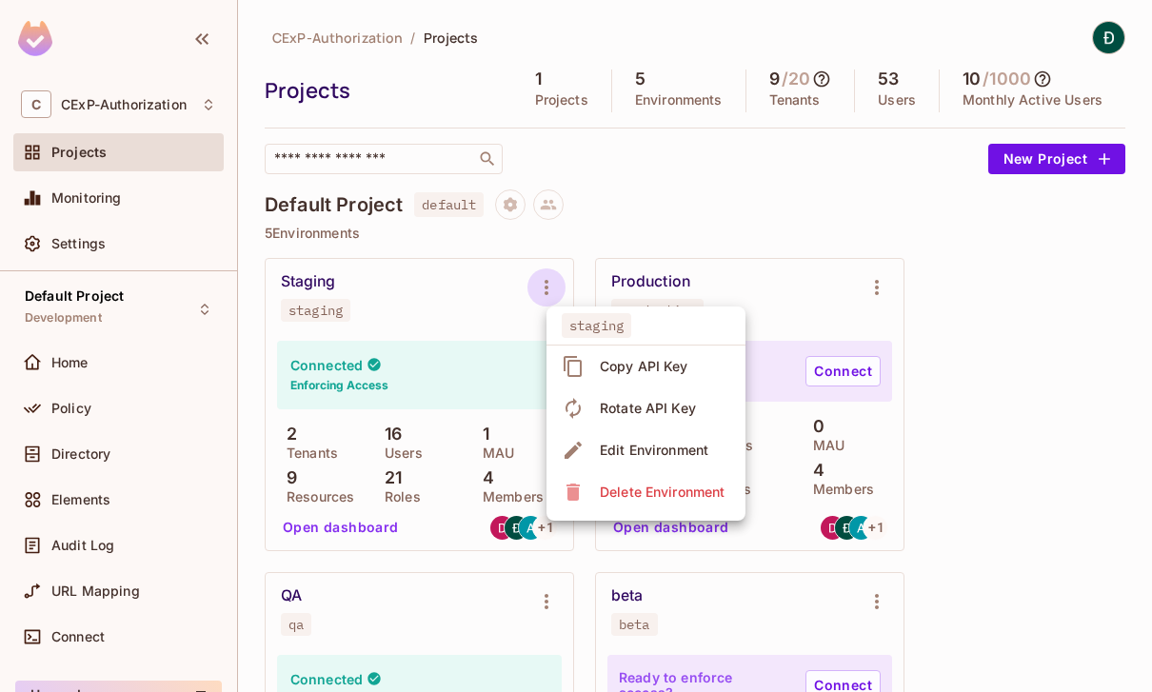
click at [608, 244] on div at bounding box center [576, 346] width 1152 height 692
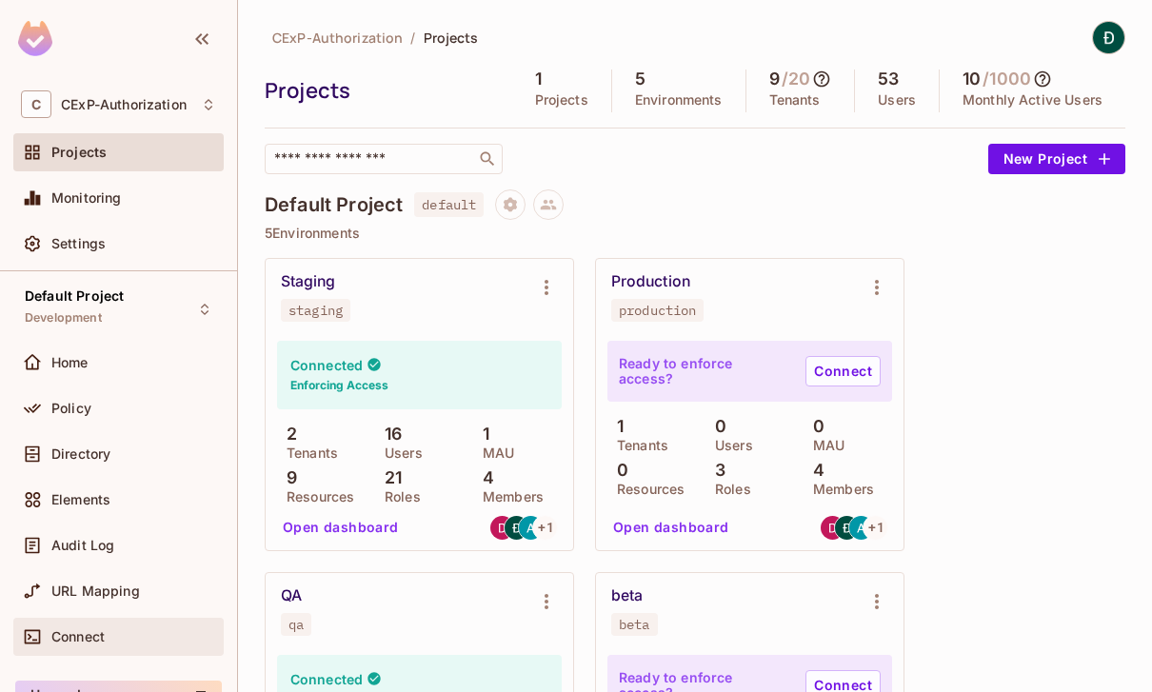
click at [51, 641] on span "Connect" at bounding box center [77, 636] width 53 height 15
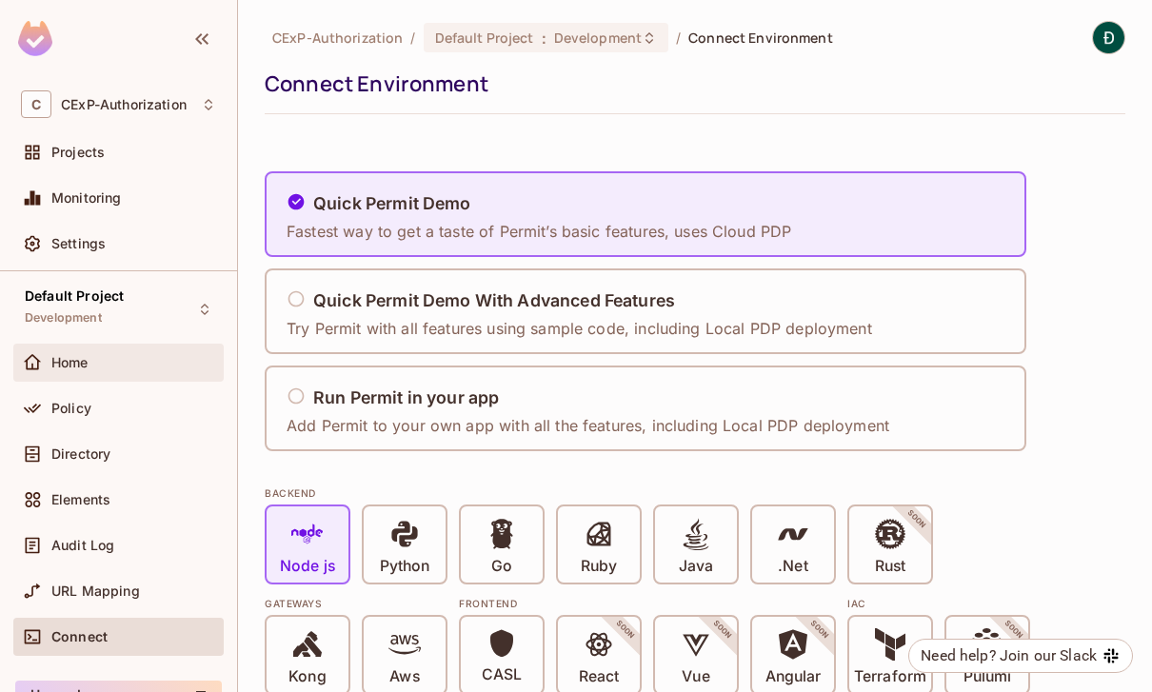
click at [63, 348] on div "Home" at bounding box center [118, 363] width 210 height 38
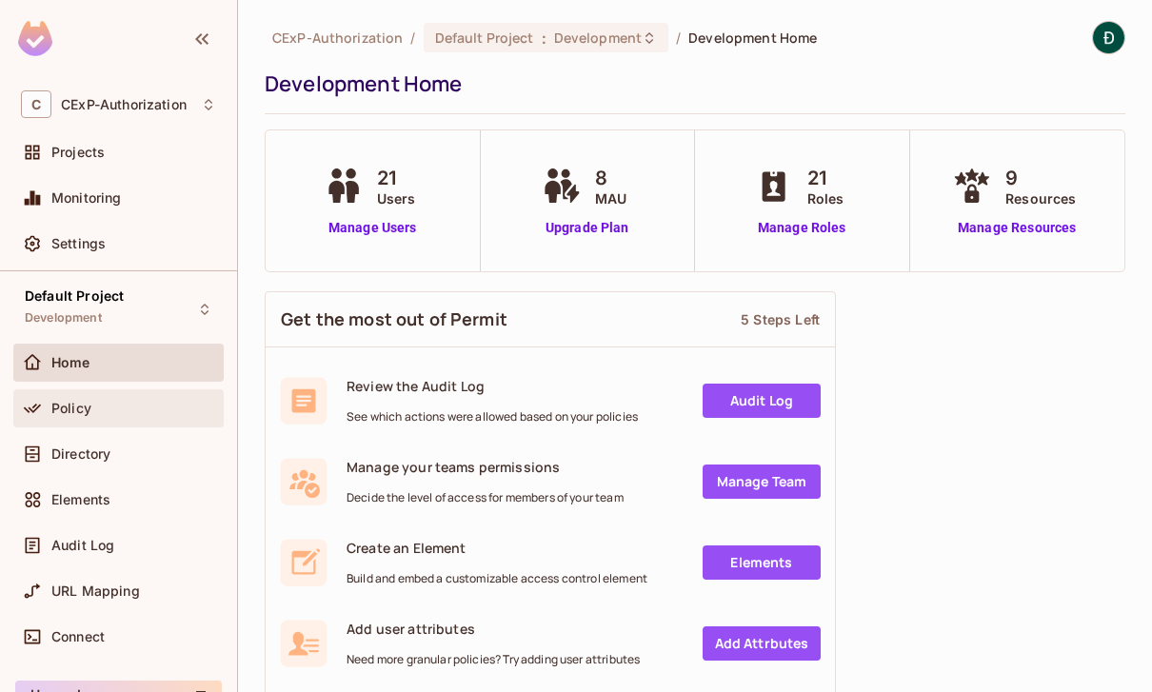
click at [65, 404] on span "Policy" at bounding box center [71, 408] width 40 height 15
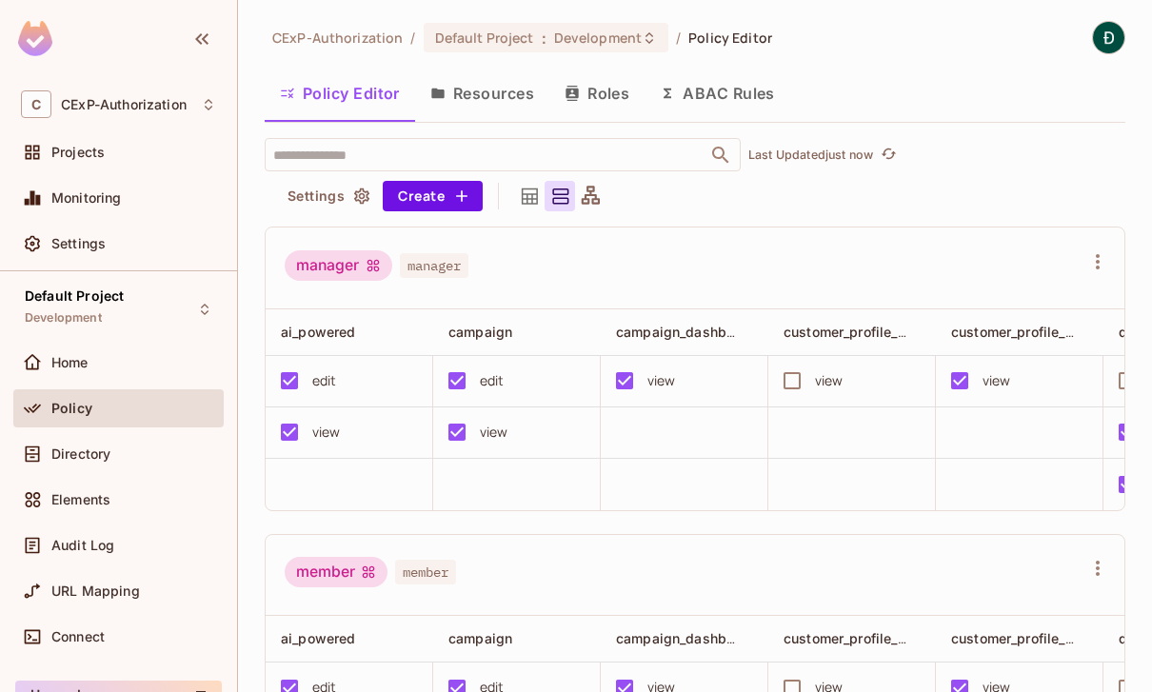
click at [528, 199] on icon at bounding box center [530, 196] width 16 height 16
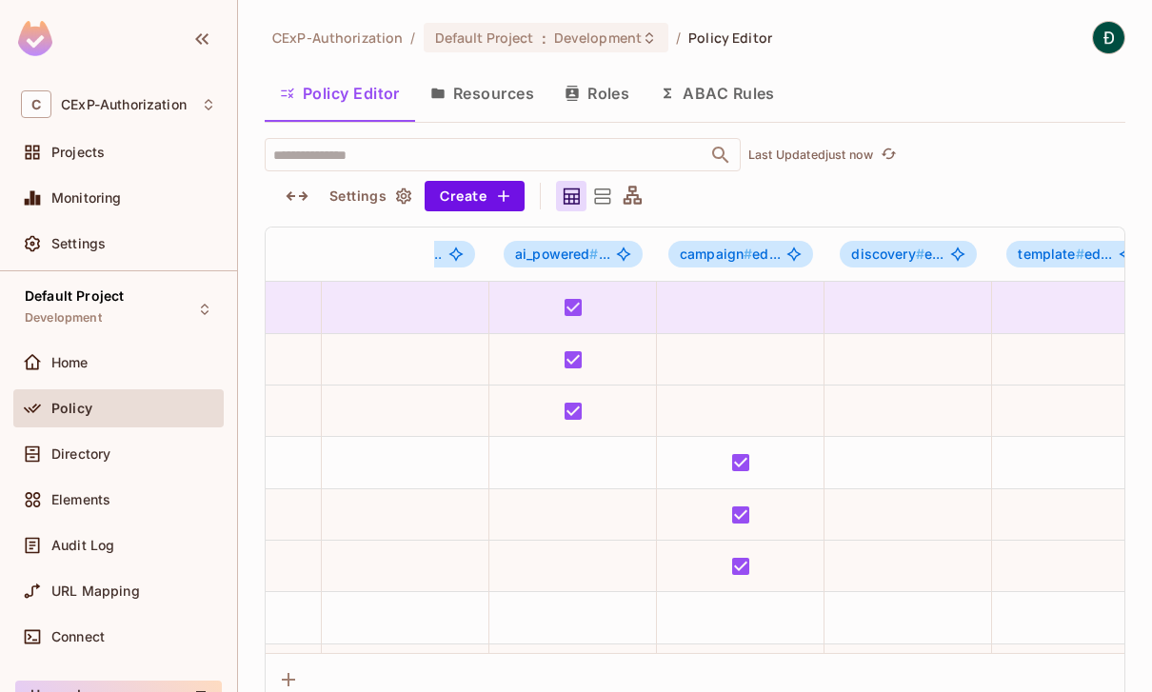
scroll to position [0, 1135]
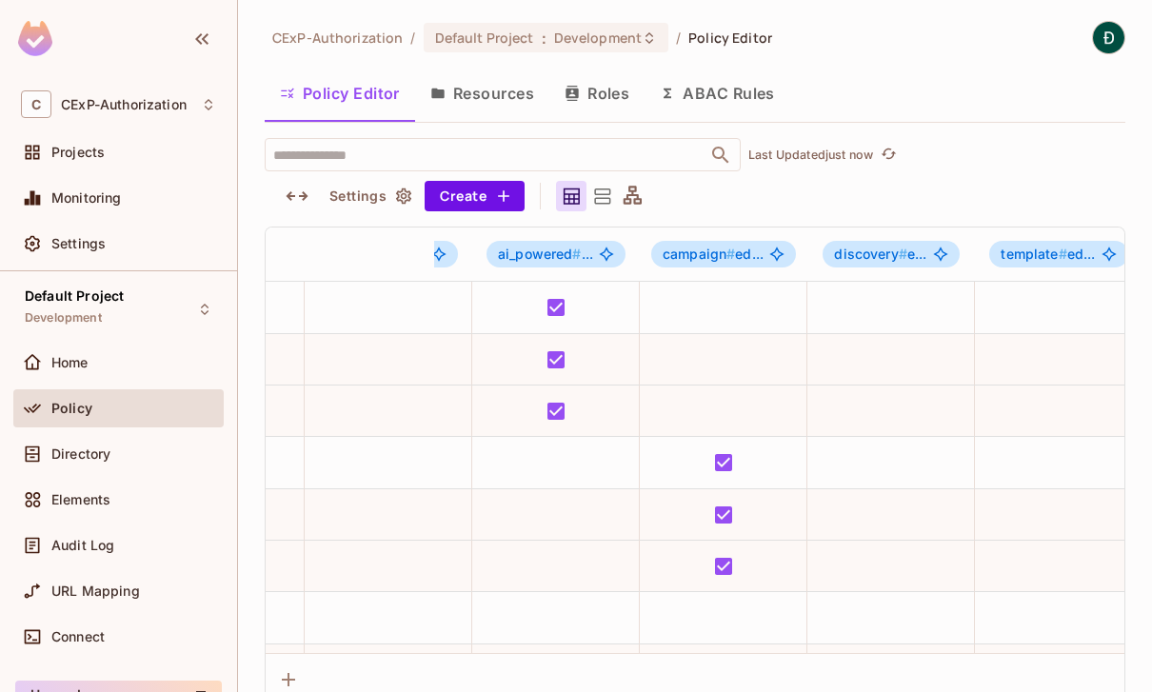
click at [612, 104] on button "Roles" at bounding box center [596, 93] width 95 height 48
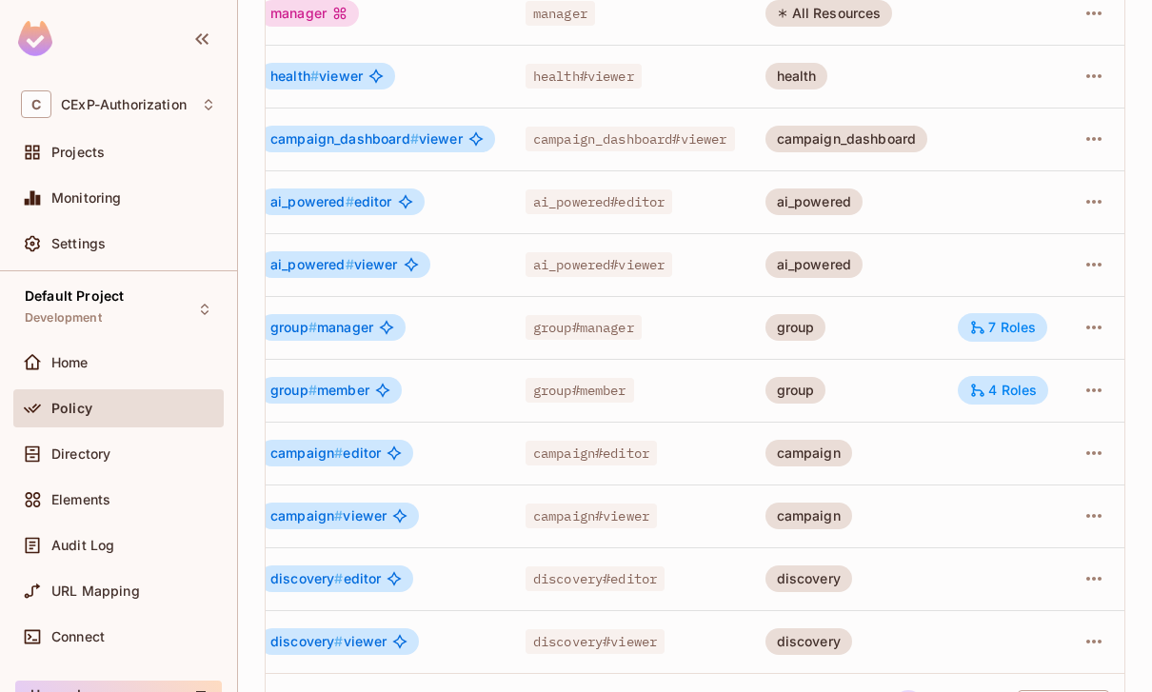
scroll to position [499, 0]
click at [1004, 339] on div "7 Roles" at bounding box center [1001, 328] width 89 height 29
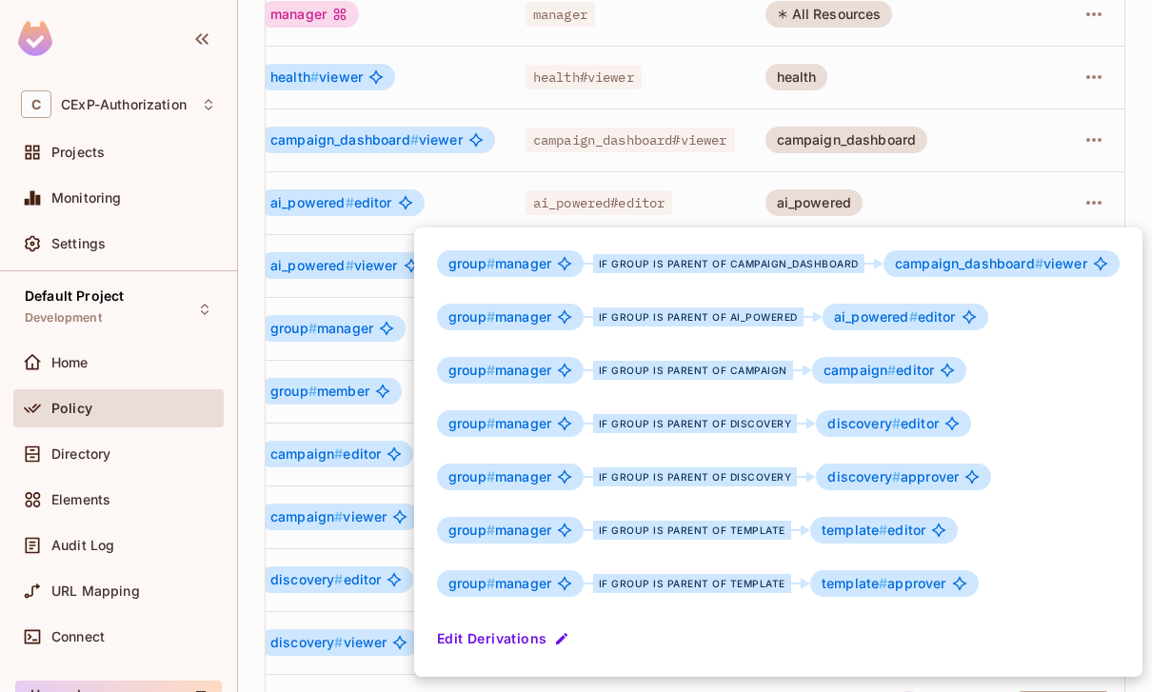
click at [583, 226] on div at bounding box center [576, 346] width 1152 height 692
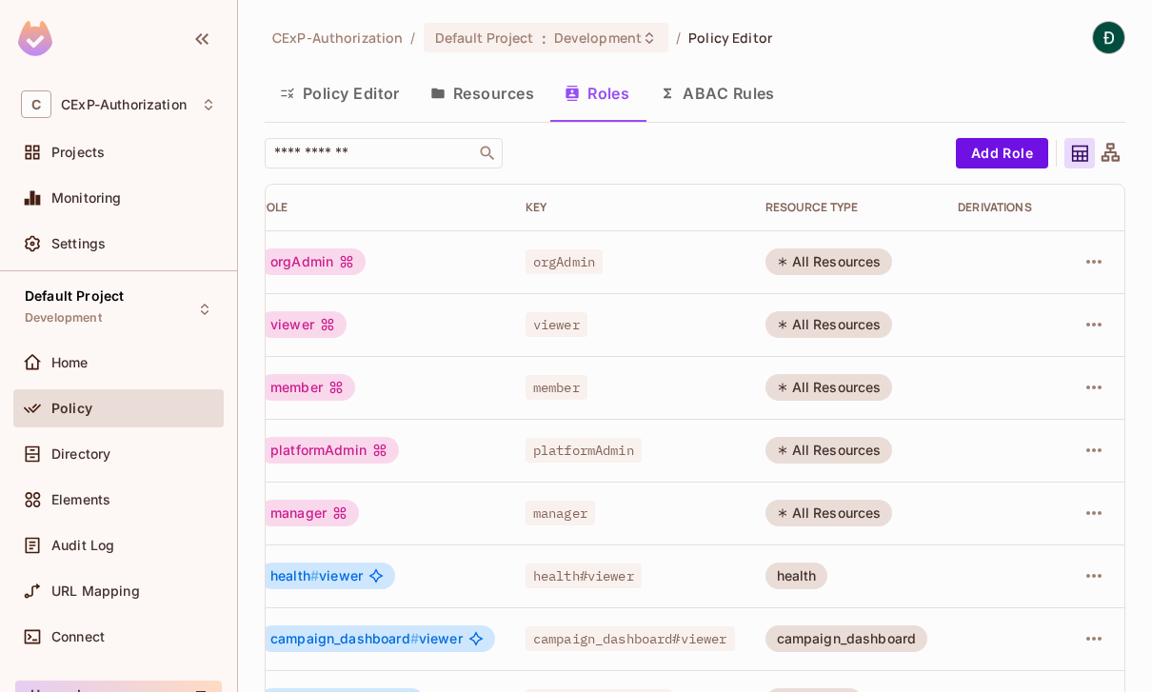
scroll to position [0, 0]
click at [508, 112] on button "Resources" at bounding box center [482, 93] width 134 height 48
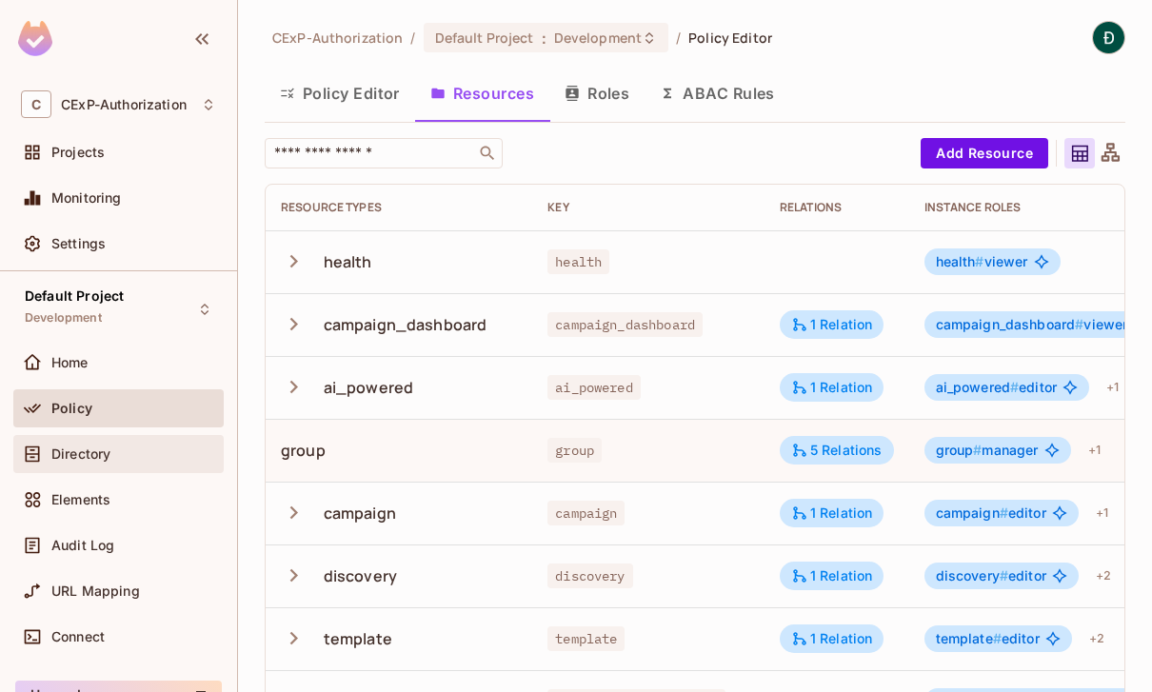
click at [77, 460] on span "Directory" at bounding box center [80, 453] width 59 height 15
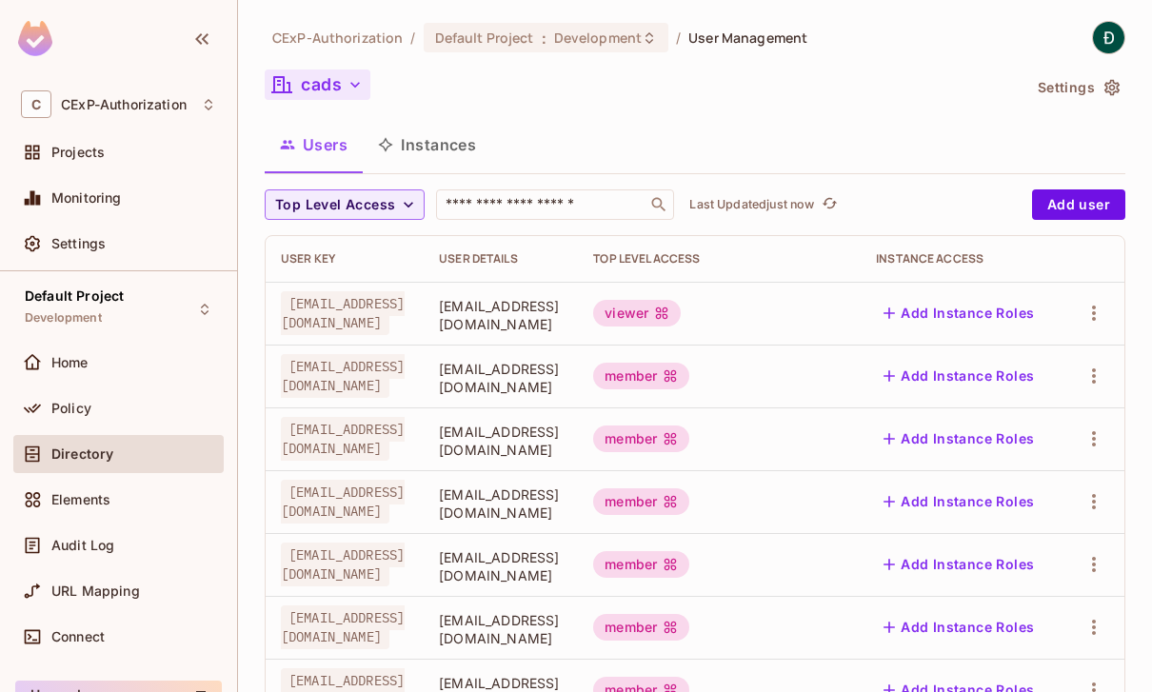
click at [325, 89] on button "cads" at bounding box center [318, 84] width 106 height 30
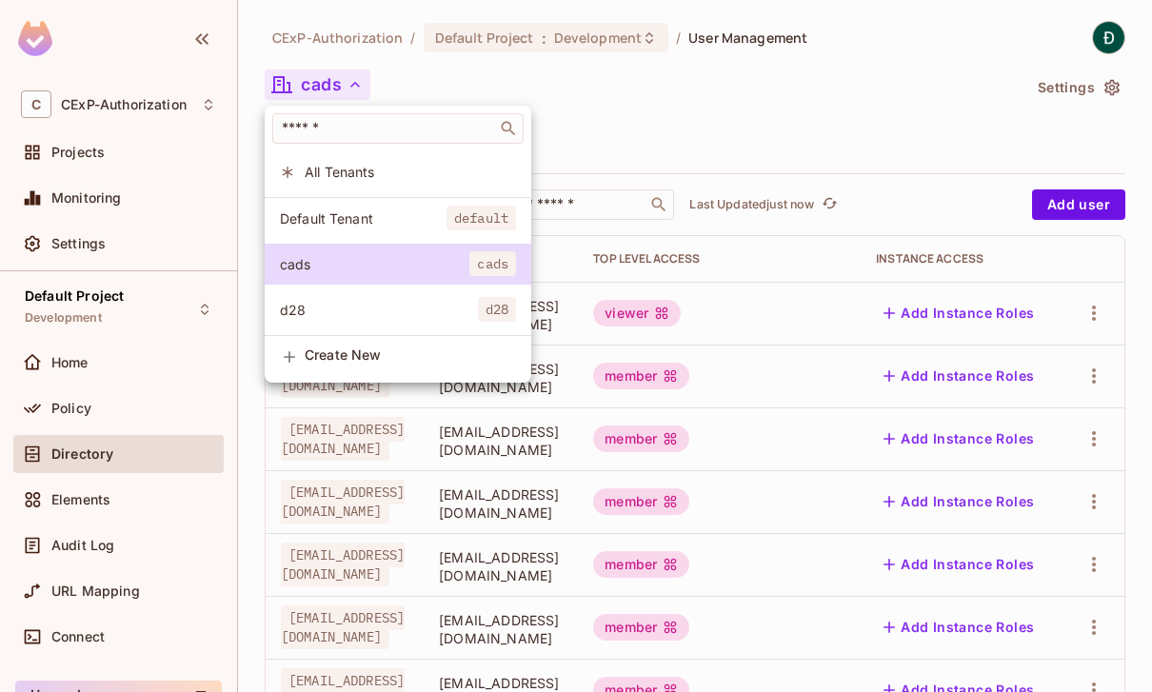
click at [595, 109] on div at bounding box center [576, 346] width 1152 height 692
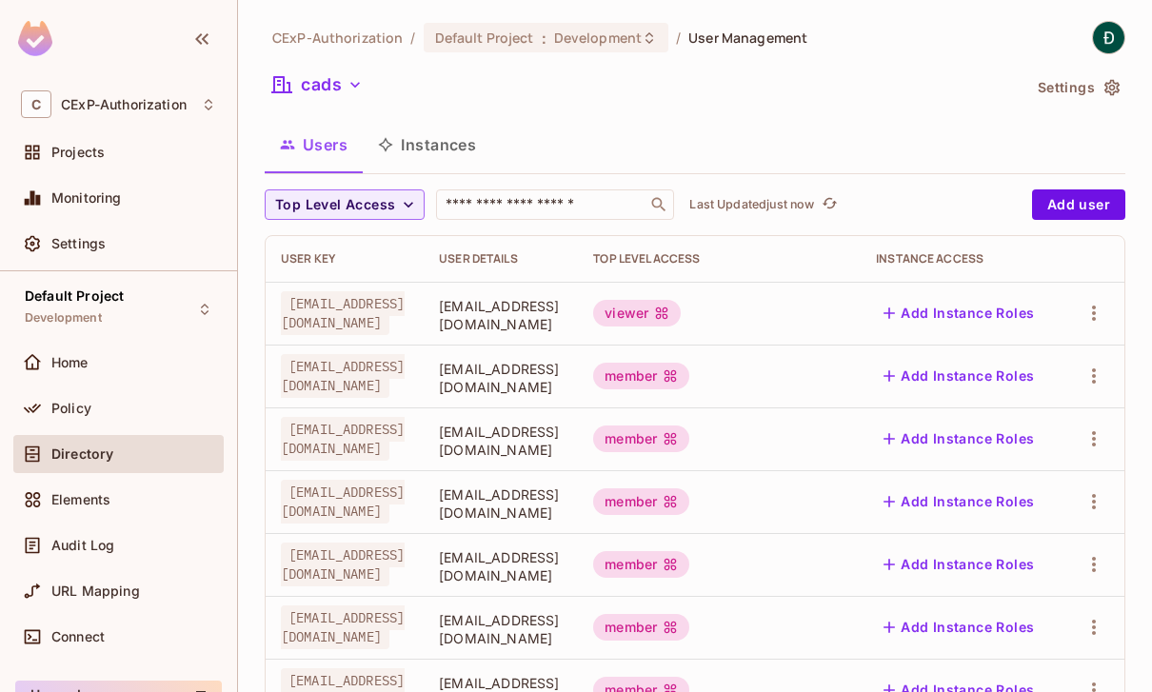
click at [595, 109] on div "CExP-Authorization / Default Project : Development / User Management cads Setti…" at bounding box center [695, 662] width 860 height 1282
click at [658, 314] on div "viewer" at bounding box center [637, 313] width 88 height 27
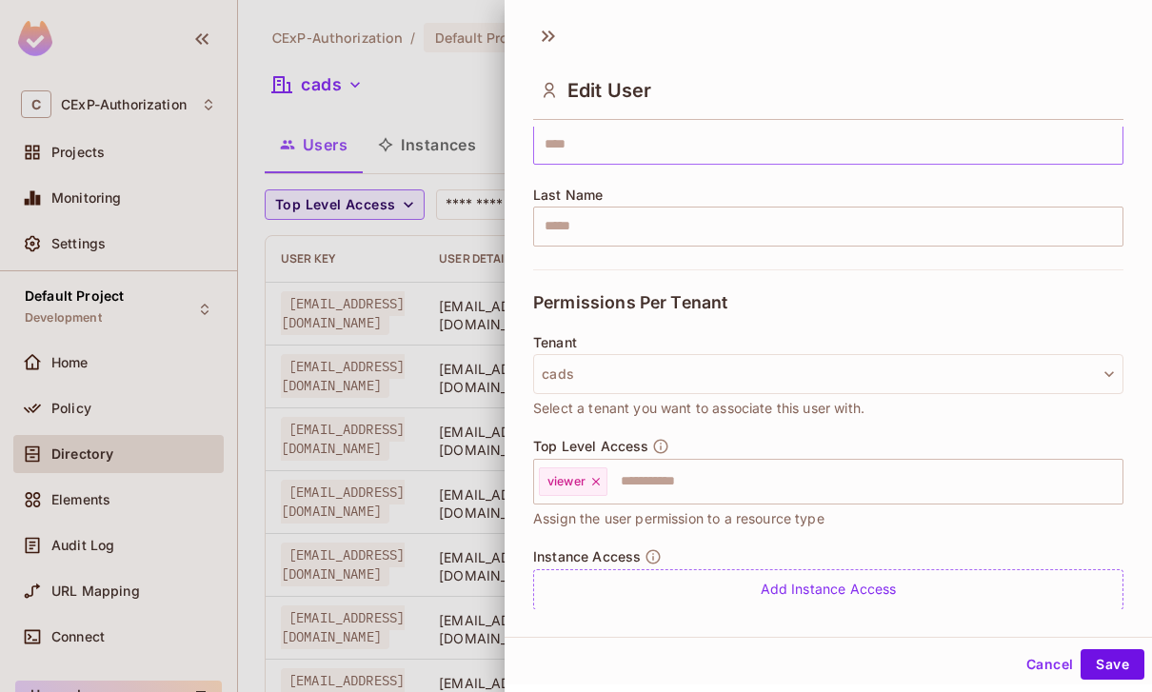
scroll to position [260, 0]
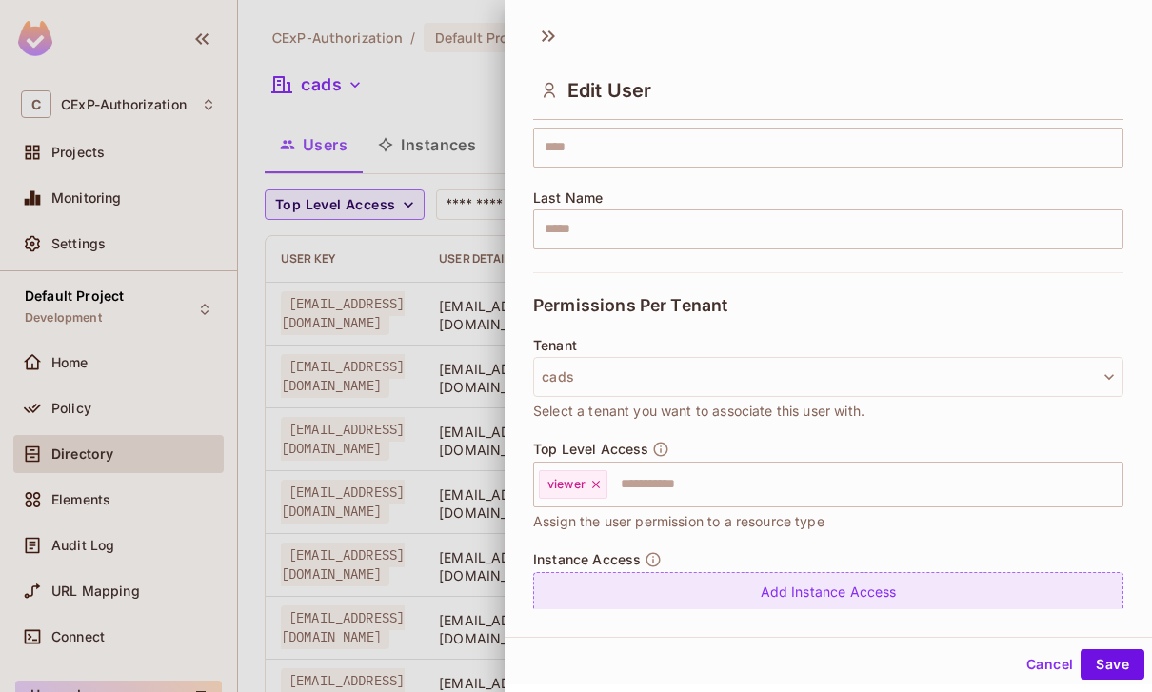
click at [649, 592] on div "Add Instance Access" at bounding box center [828, 592] width 590 height 41
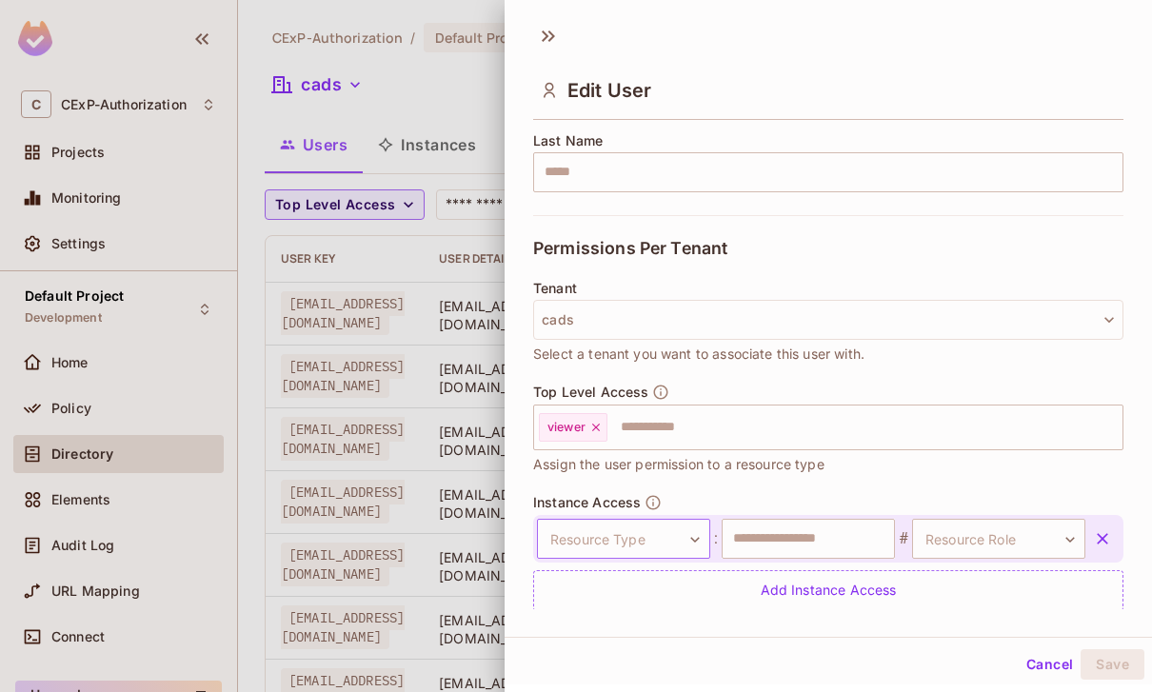
scroll to position [315, 0]
click at [651, 527] on body "C CExP-Authorization Projects Monitoring Settings Default Project Development H…" at bounding box center [576, 346] width 1152 height 692
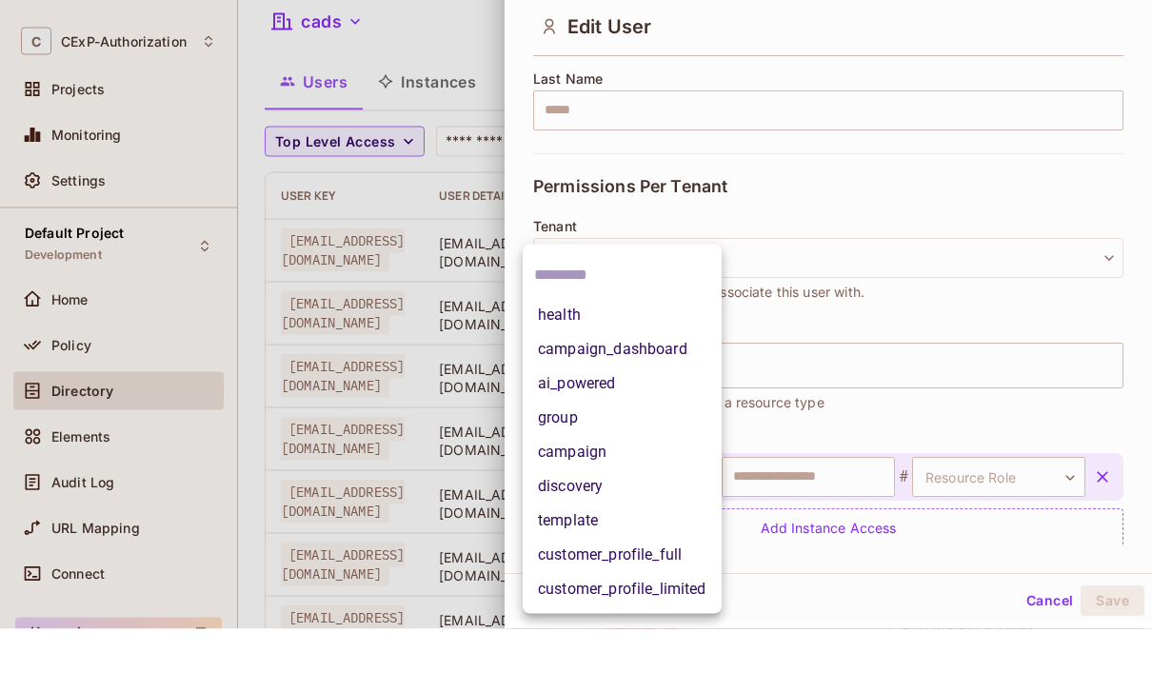
click at [581, 464] on li "group" at bounding box center [622, 481] width 199 height 34
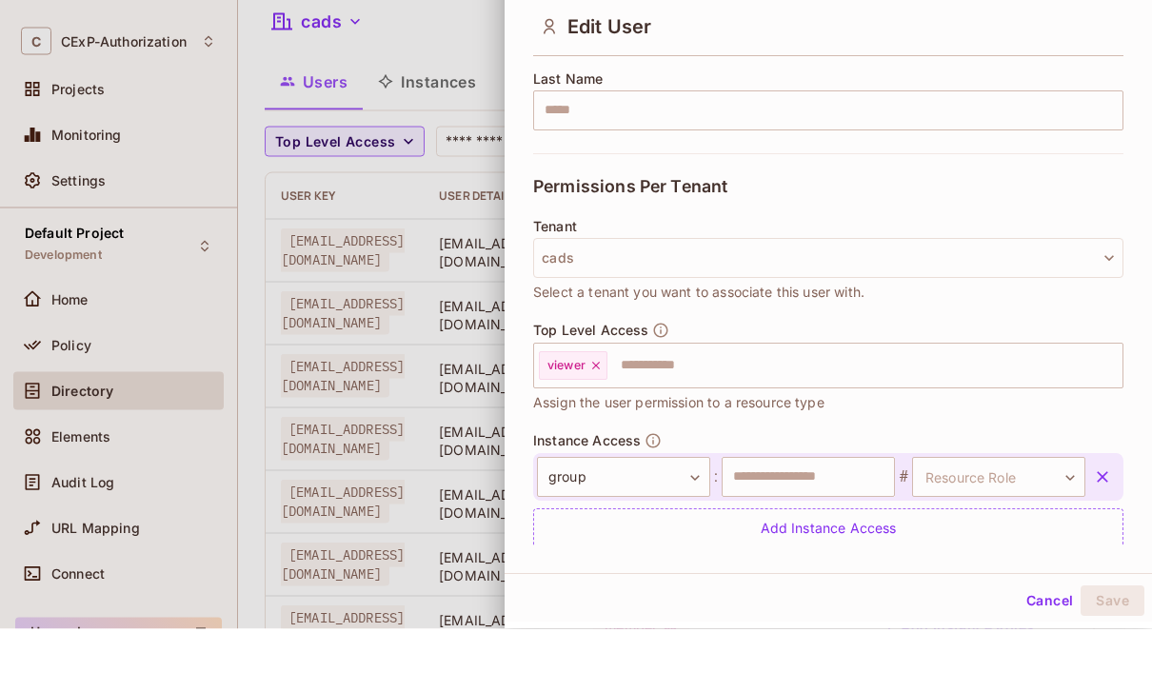
scroll to position [61, 0]
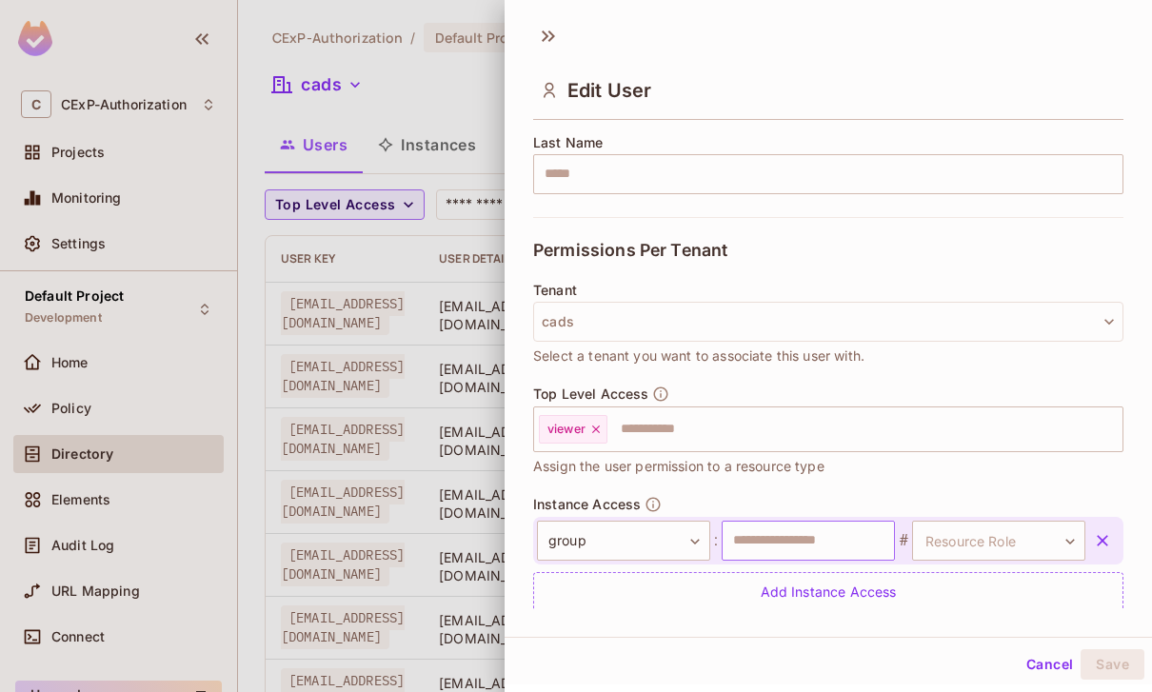
click at [842, 540] on input "text" at bounding box center [807, 541] width 173 height 40
type input "***"
click at [1020, 538] on body "C CExP-Authorization Projects Monitoring Settings Default Project Development H…" at bounding box center [576, 346] width 1152 height 692
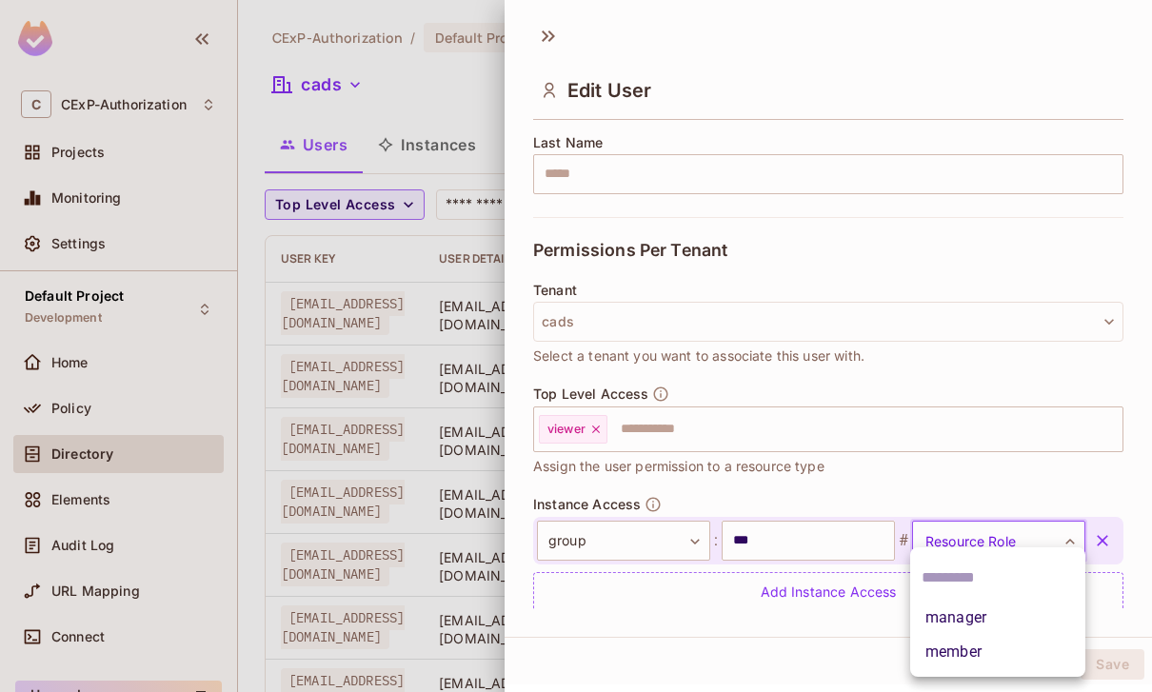
click at [979, 617] on li "manager" at bounding box center [997, 618] width 175 height 34
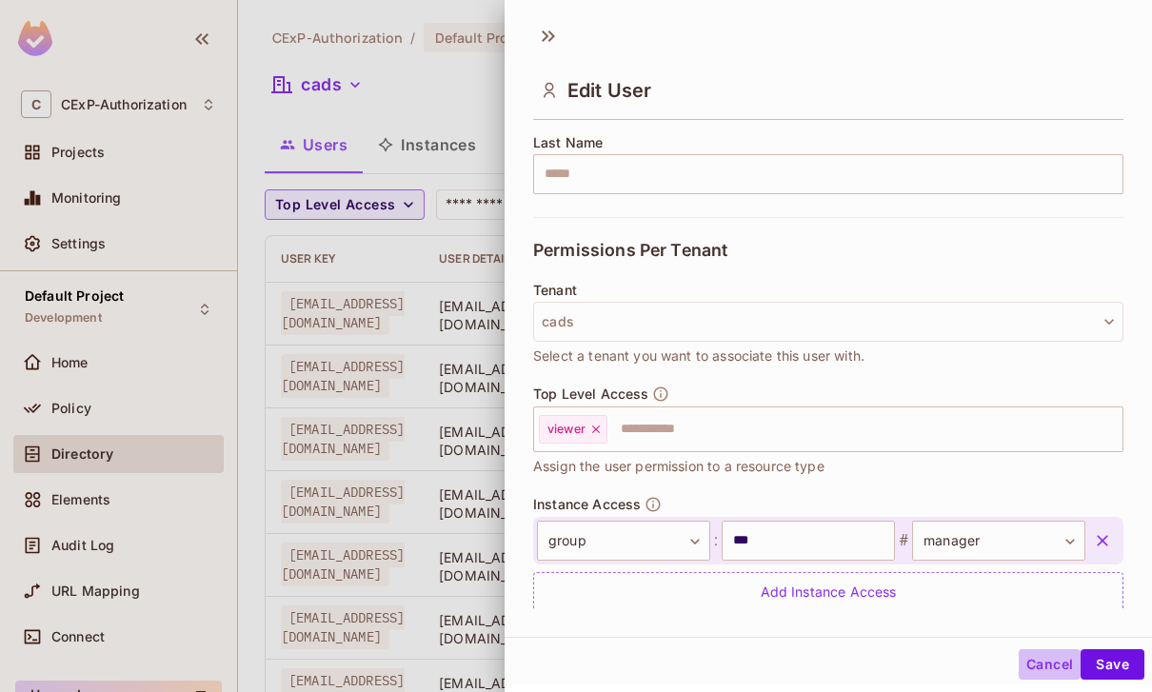
click at [1044, 680] on button "Cancel" at bounding box center [1049, 664] width 62 height 30
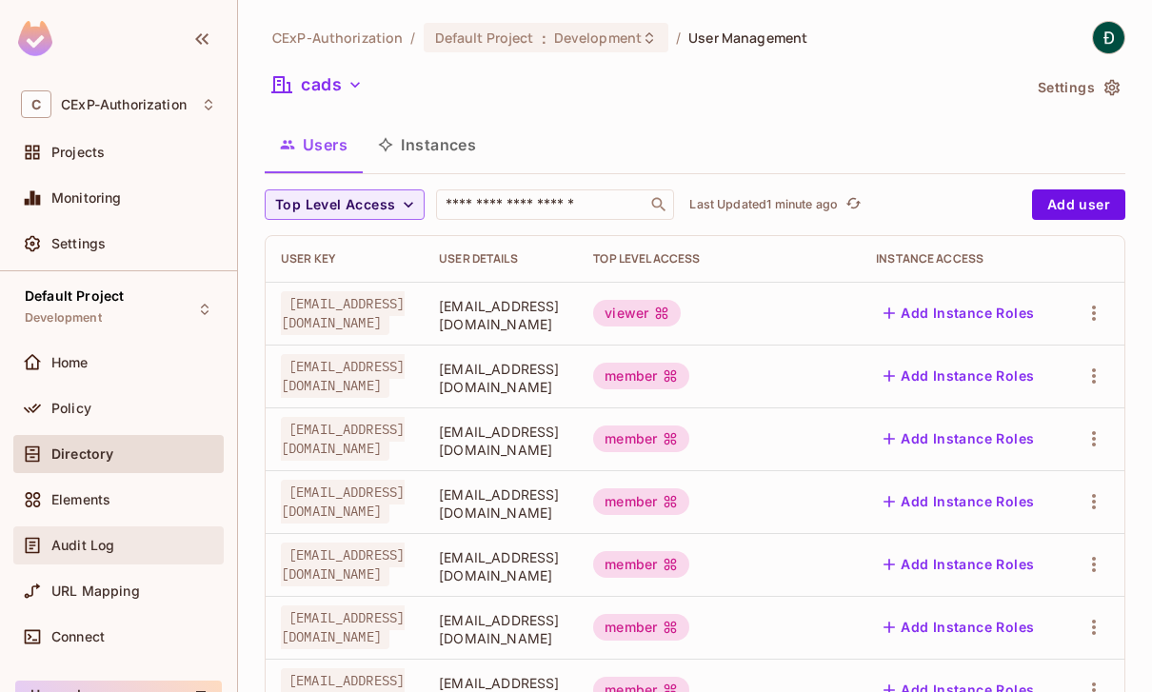
click at [131, 536] on div "Audit Log" at bounding box center [118, 545] width 195 height 23
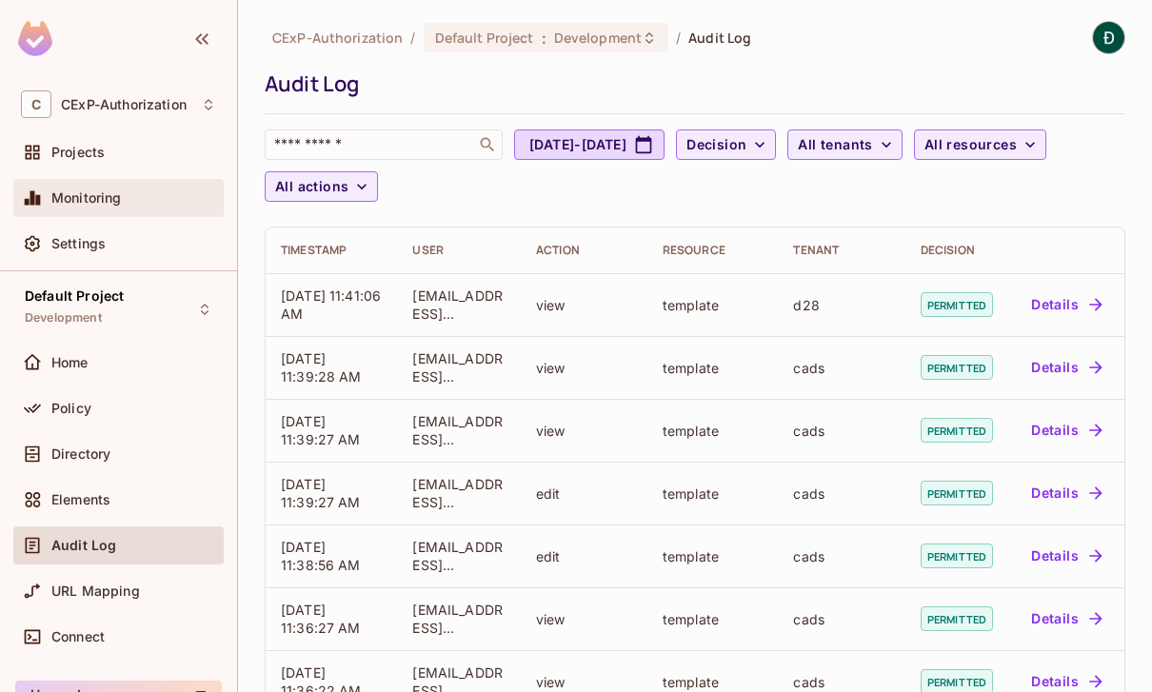
click at [151, 200] on div "Monitoring" at bounding box center [133, 197] width 165 height 15
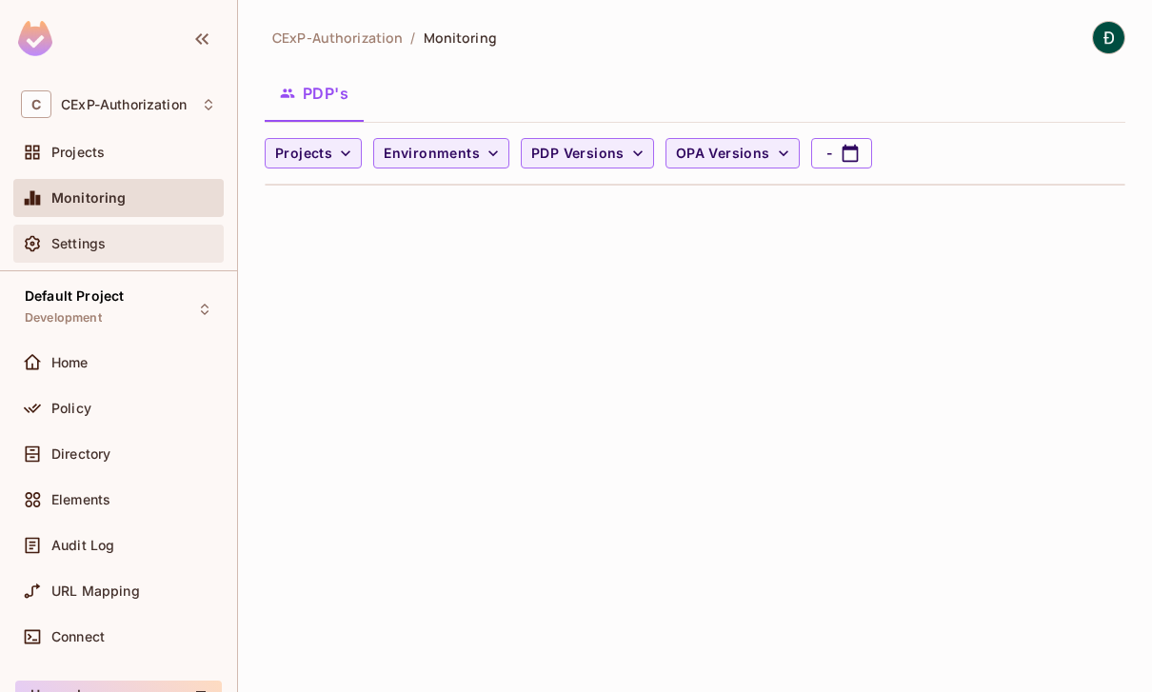
click at [140, 243] on div "Settings" at bounding box center [133, 243] width 165 height 15
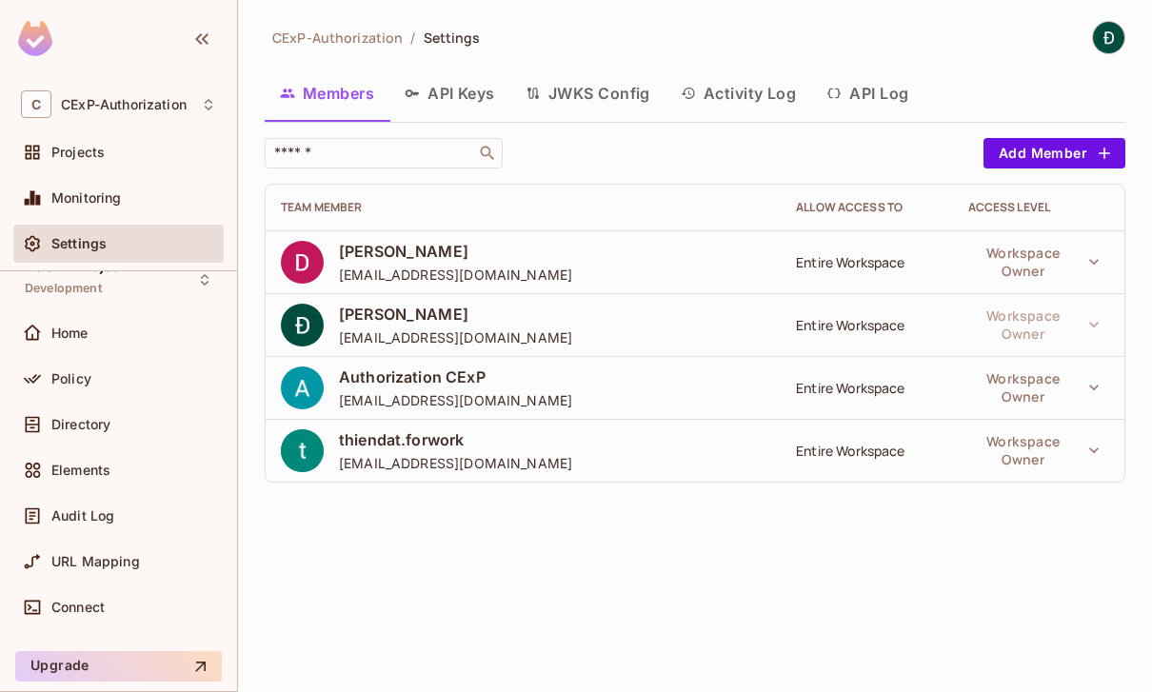
scroll to position [29, 0]
click at [102, 675] on button "Upgrade" at bounding box center [118, 667] width 207 height 30
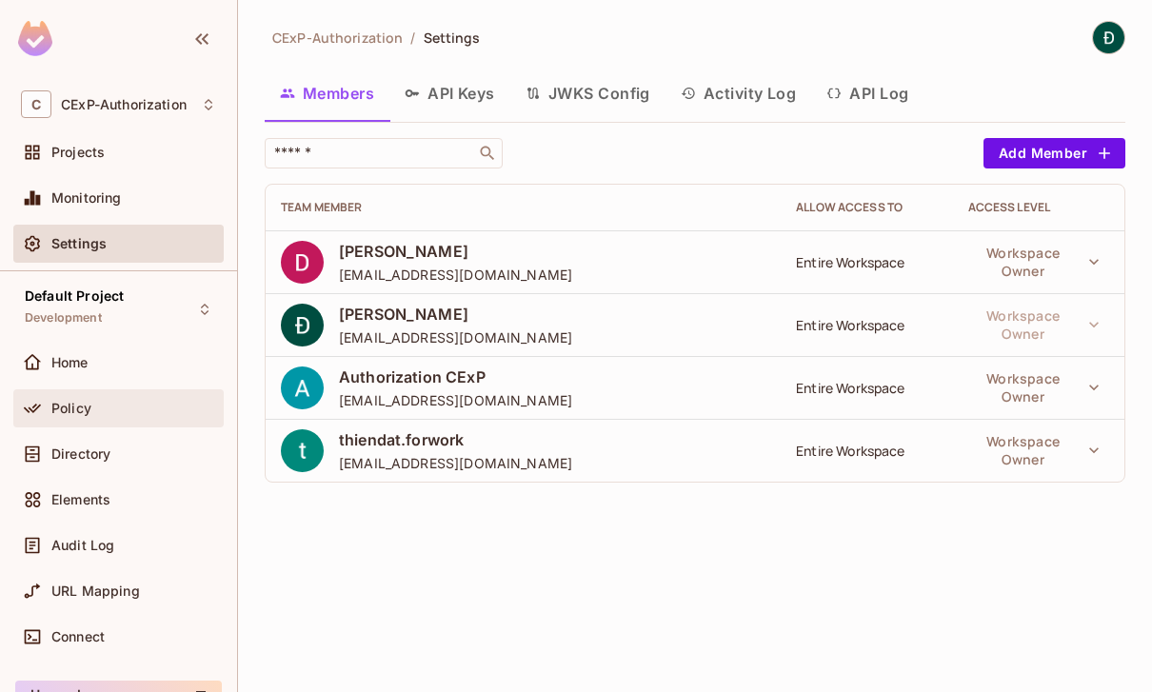
scroll to position [0, 0]
click at [708, 69] on button "Activity Log" at bounding box center [738, 93] width 147 height 48
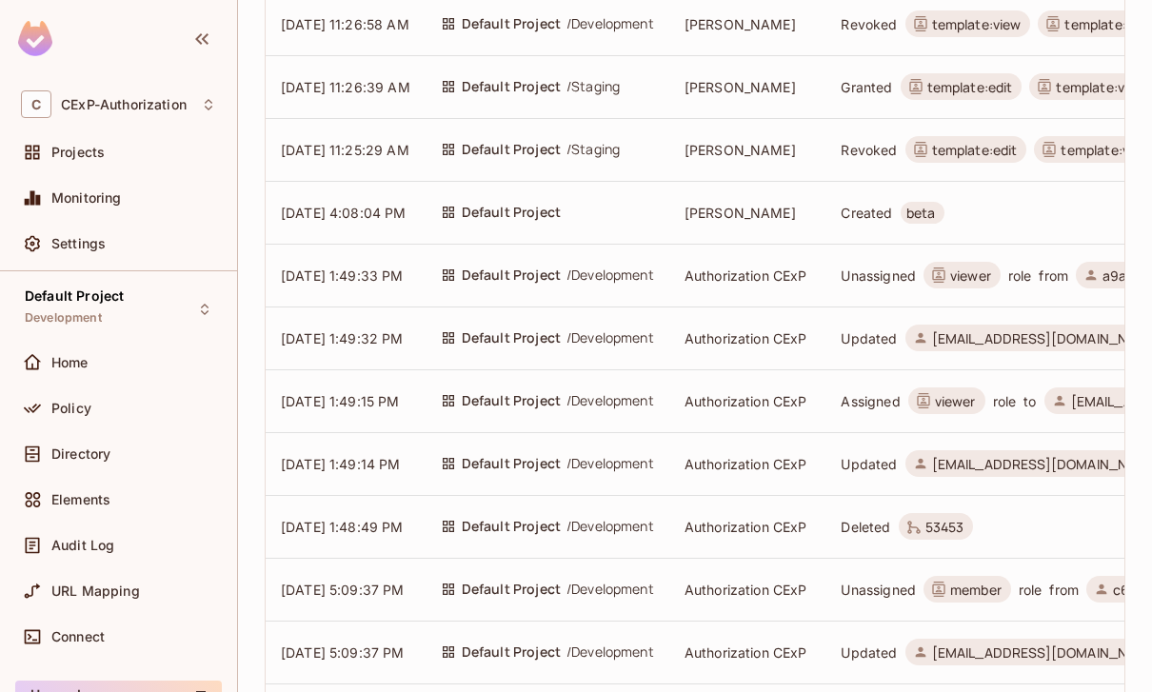
scroll to position [484, 0]
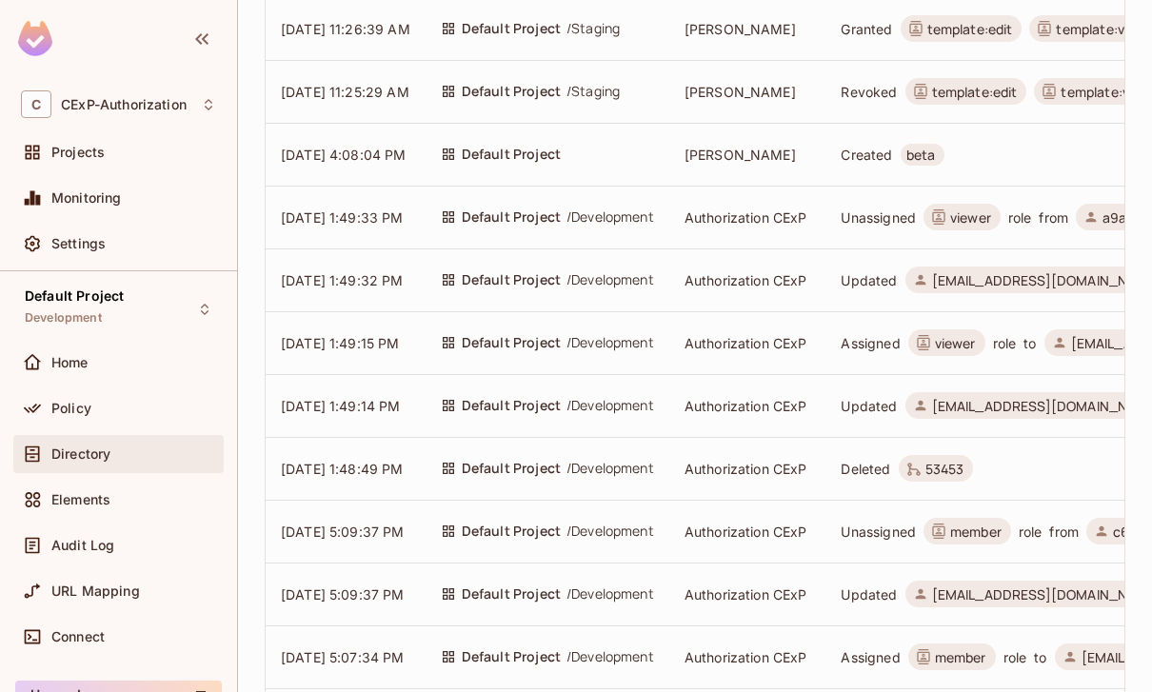
click at [99, 446] on span "Directory" at bounding box center [80, 453] width 59 height 15
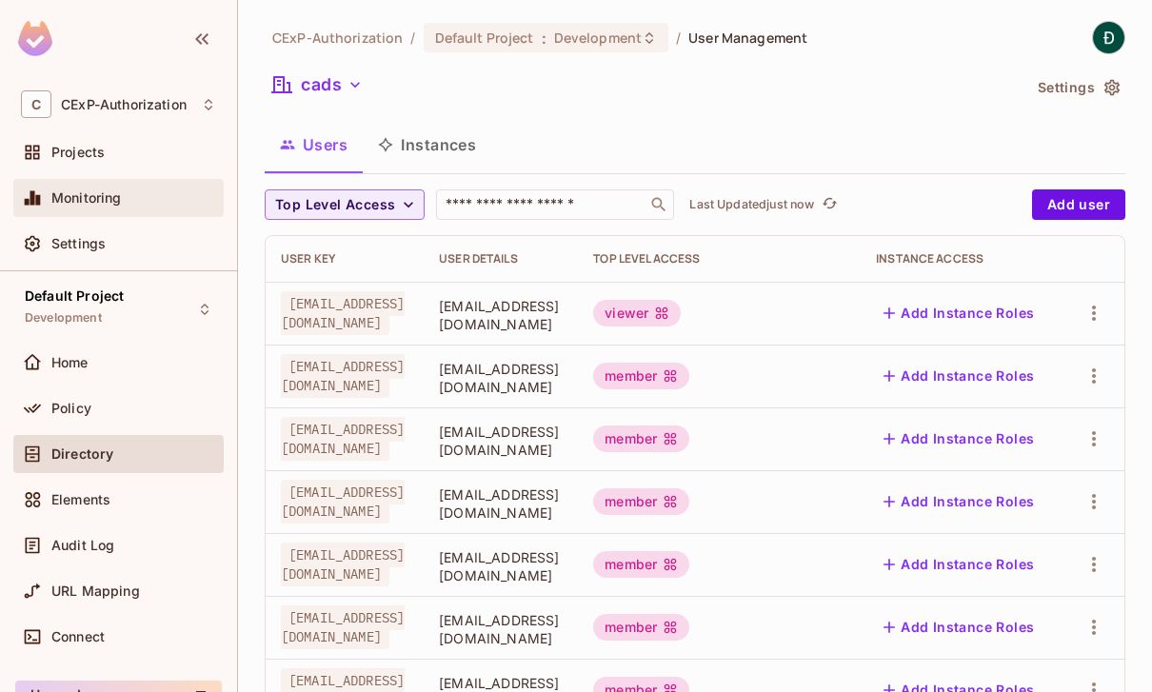
click at [68, 208] on div "Monitoring" at bounding box center [118, 198] width 195 height 23
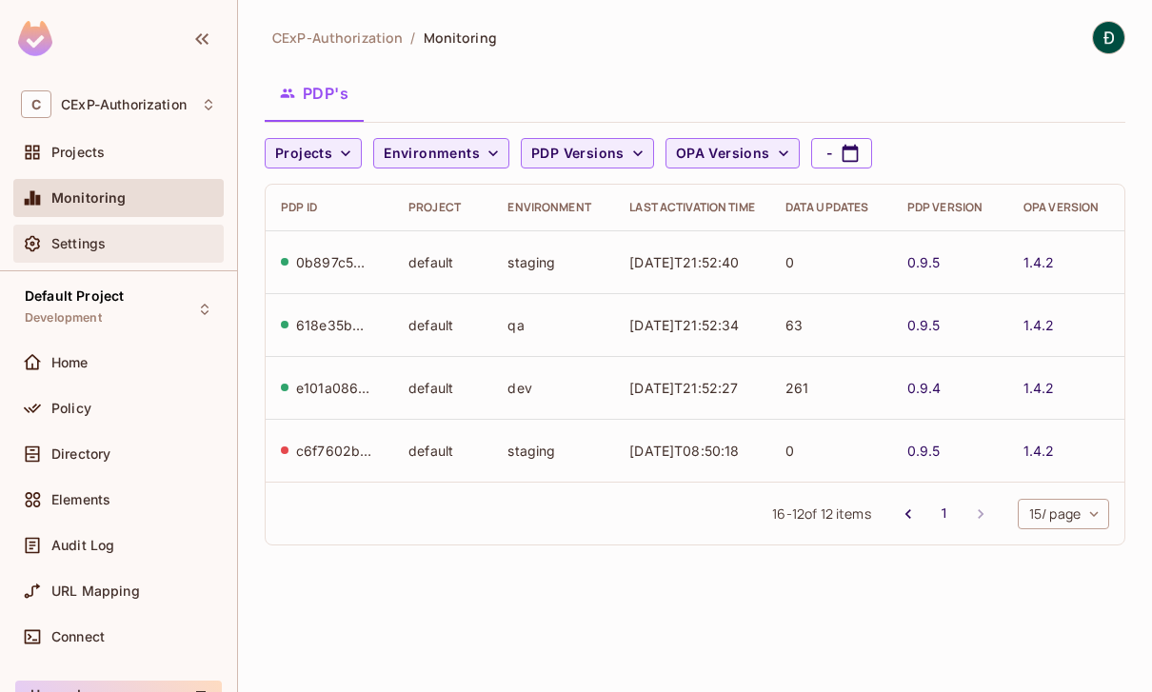
click at [191, 251] on div "Settings" at bounding box center [133, 243] width 165 height 15
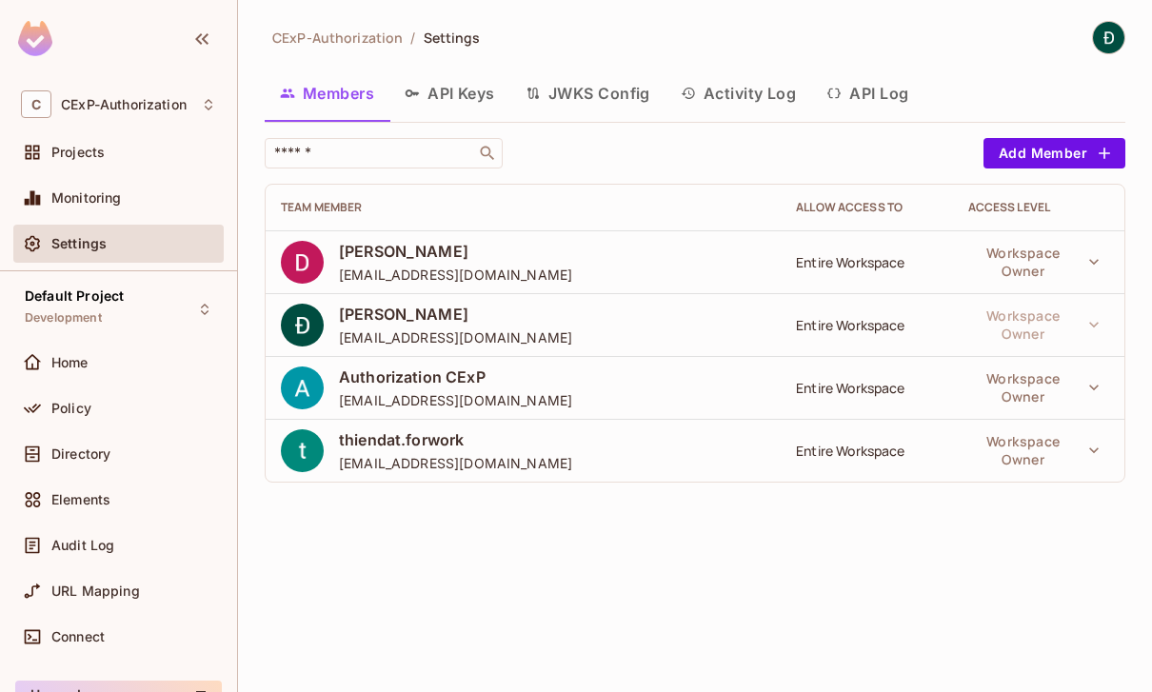
click at [717, 69] on button "Activity Log" at bounding box center [738, 93] width 147 height 48
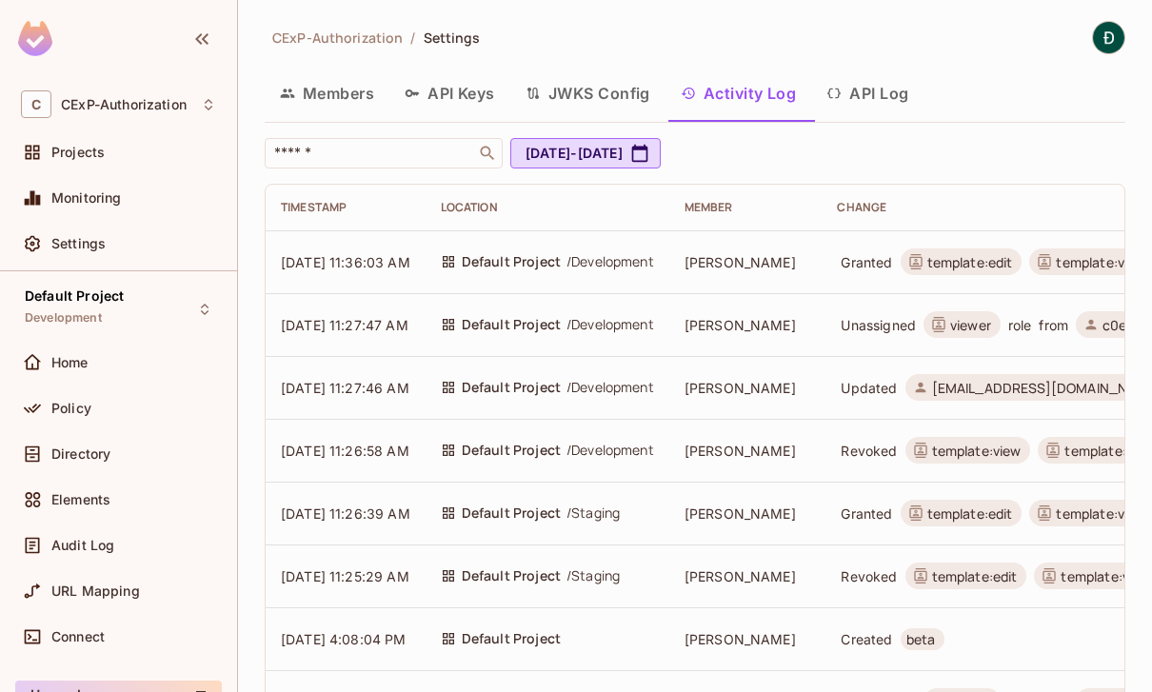
click at [891, 69] on button "API Log" at bounding box center [867, 93] width 112 height 48
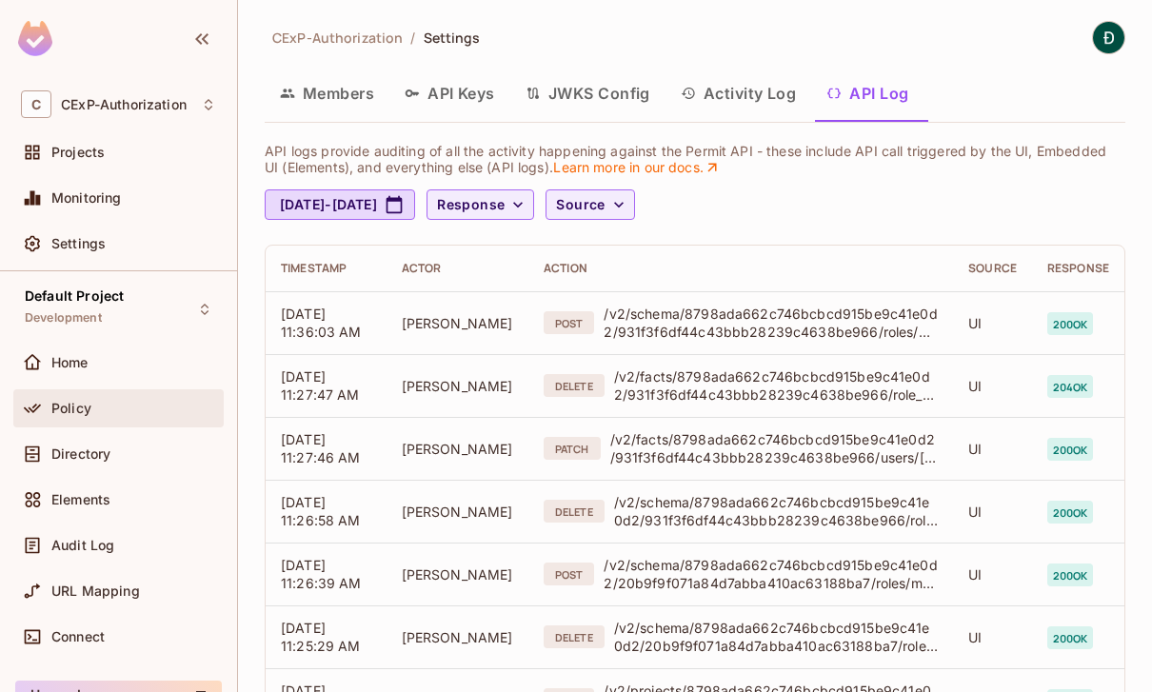
click at [142, 395] on div "Policy" at bounding box center [118, 408] width 210 height 38
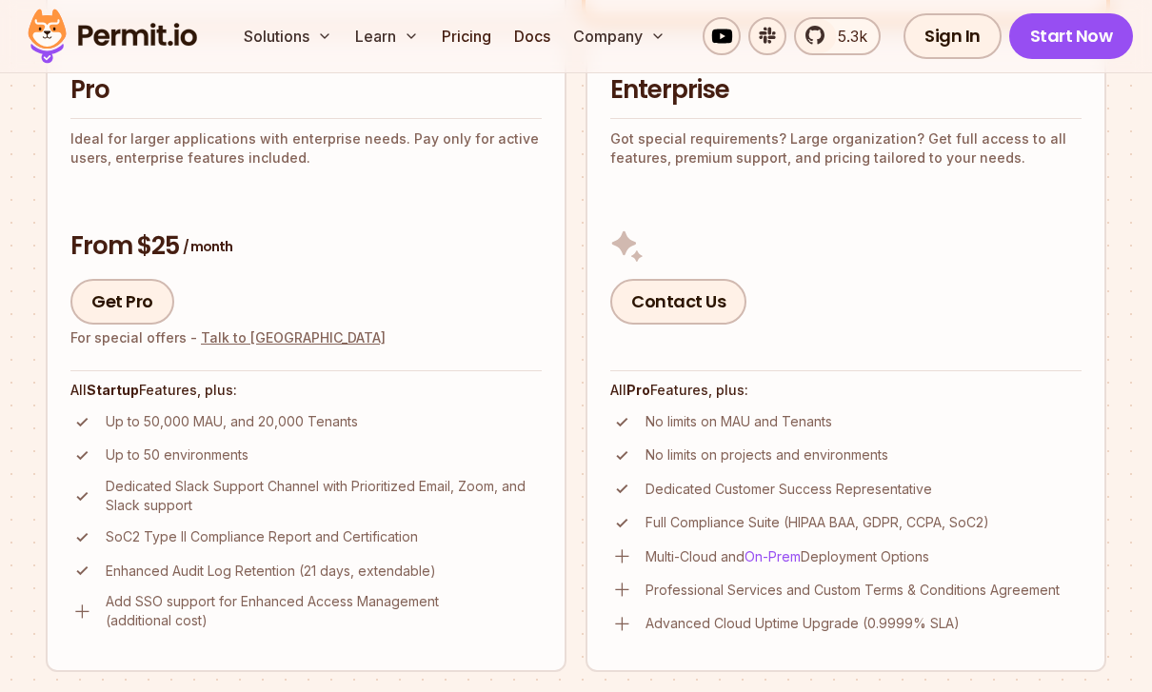
scroll to position [1062, 0]
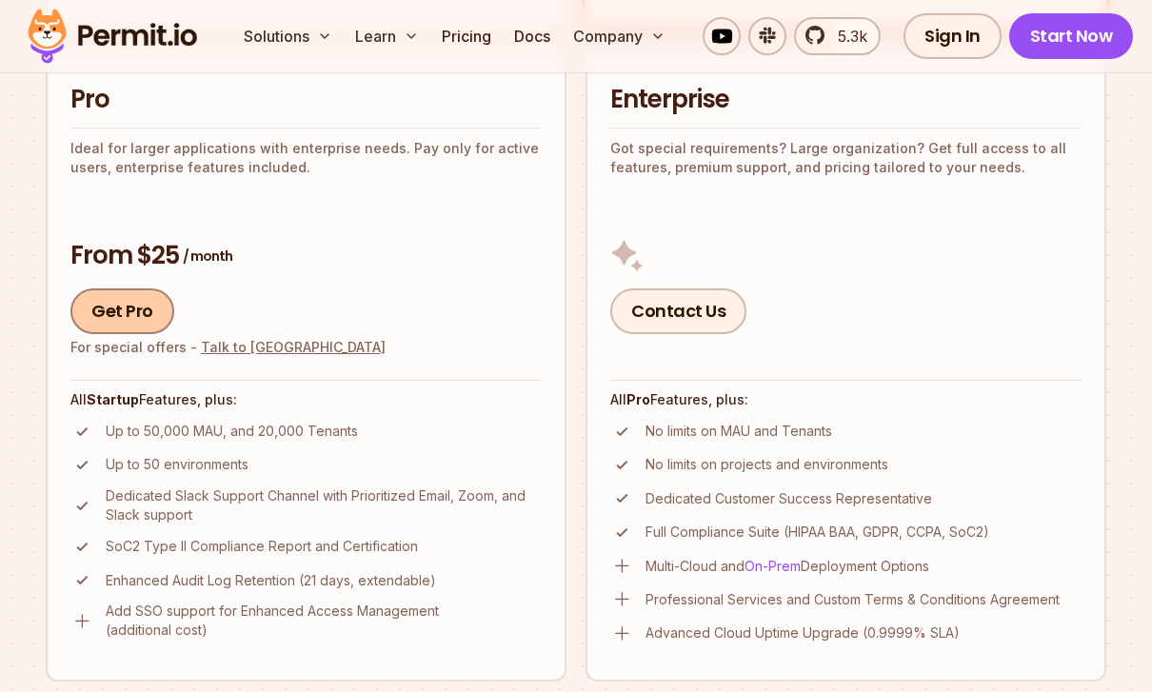
click at [135, 306] on link "Get Pro" at bounding box center [122, 311] width 104 height 46
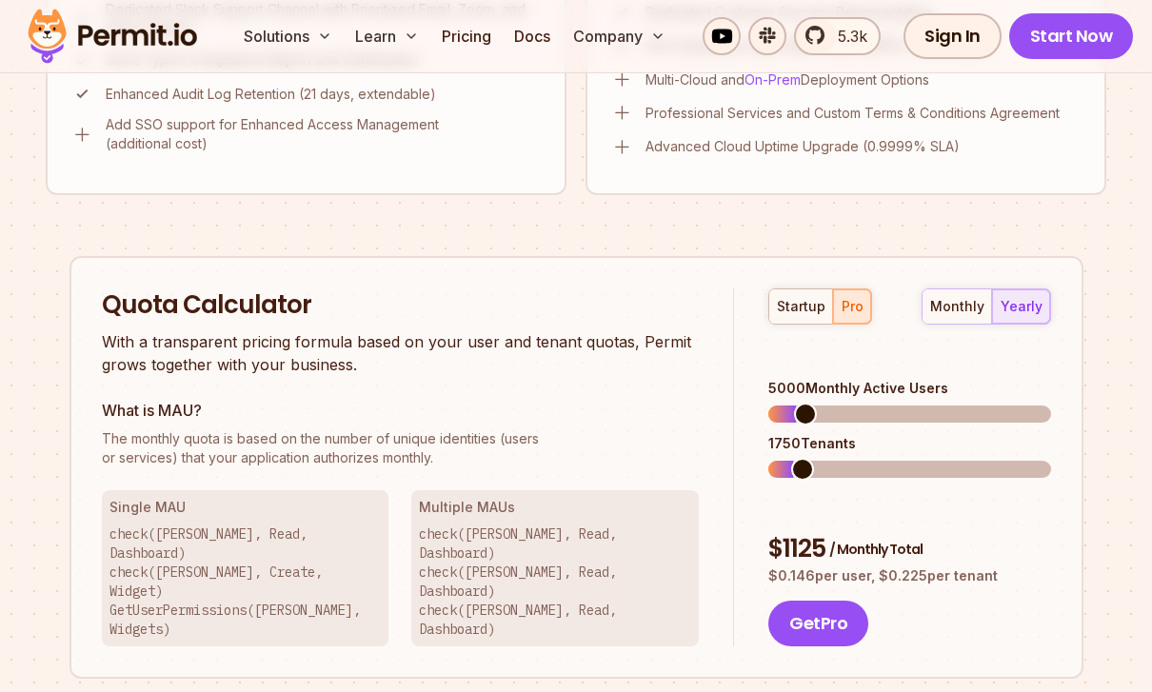
scroll to position [1786, 0]
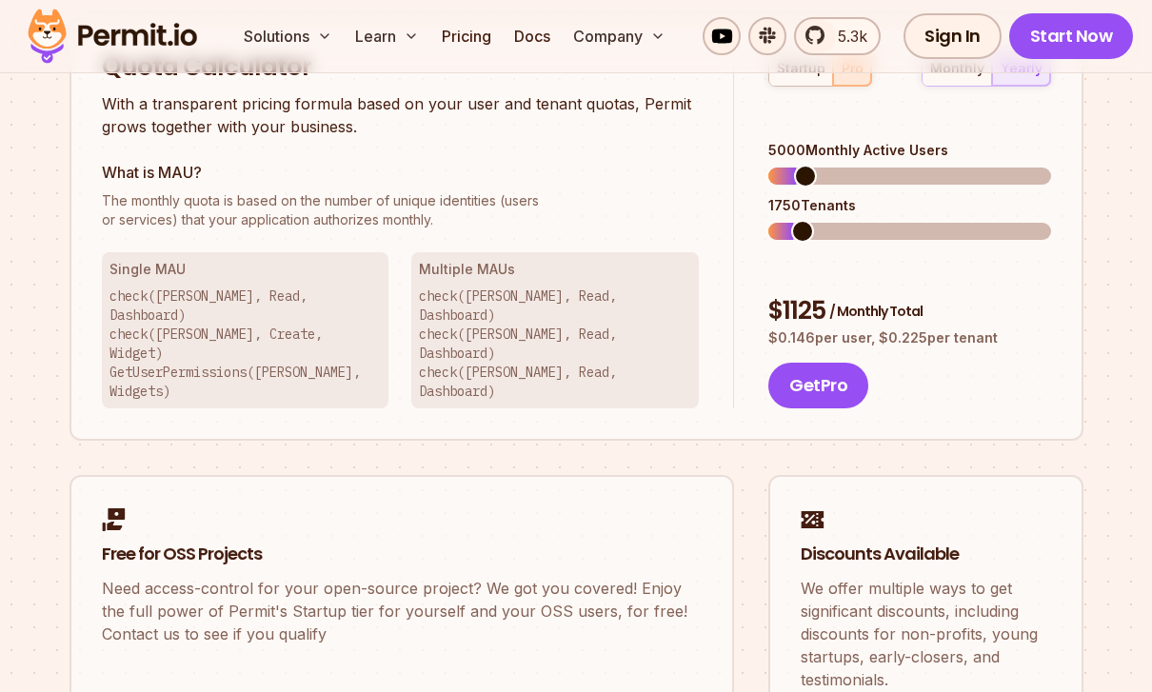
click at [792, 220] on span at bounding box center [802, 231] width 23 height 23
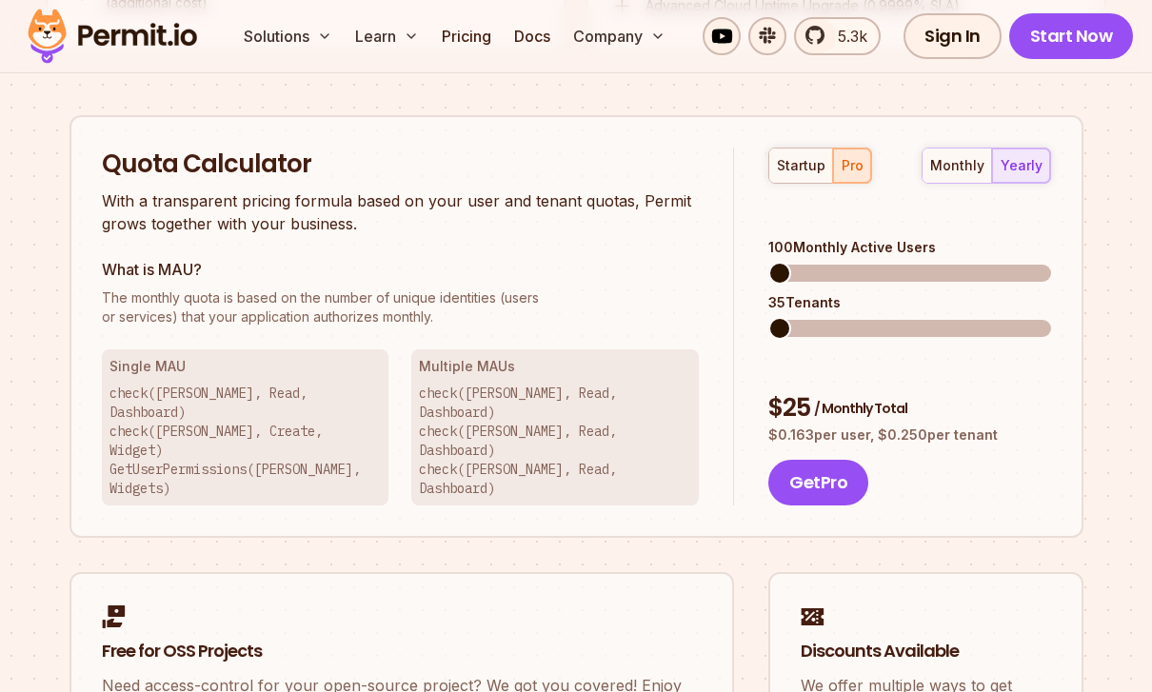
scroll to position [1678, 0]
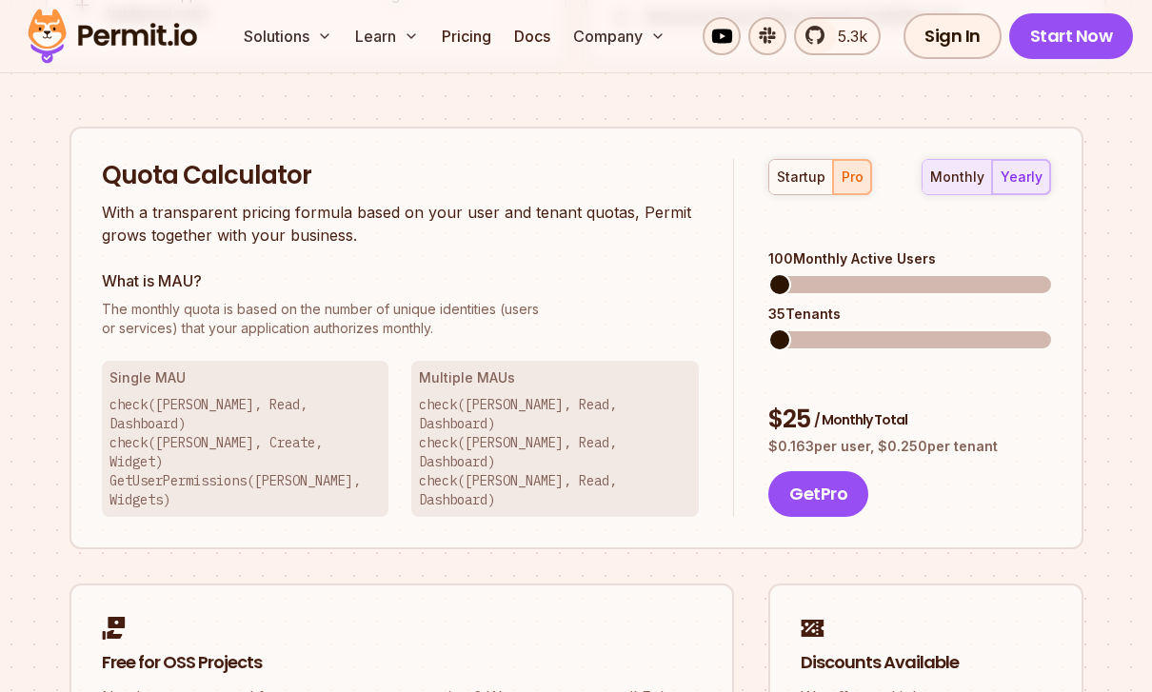
click at [971, 176] on div "monthly" at bounding box center [957, 177] width 54 height 19
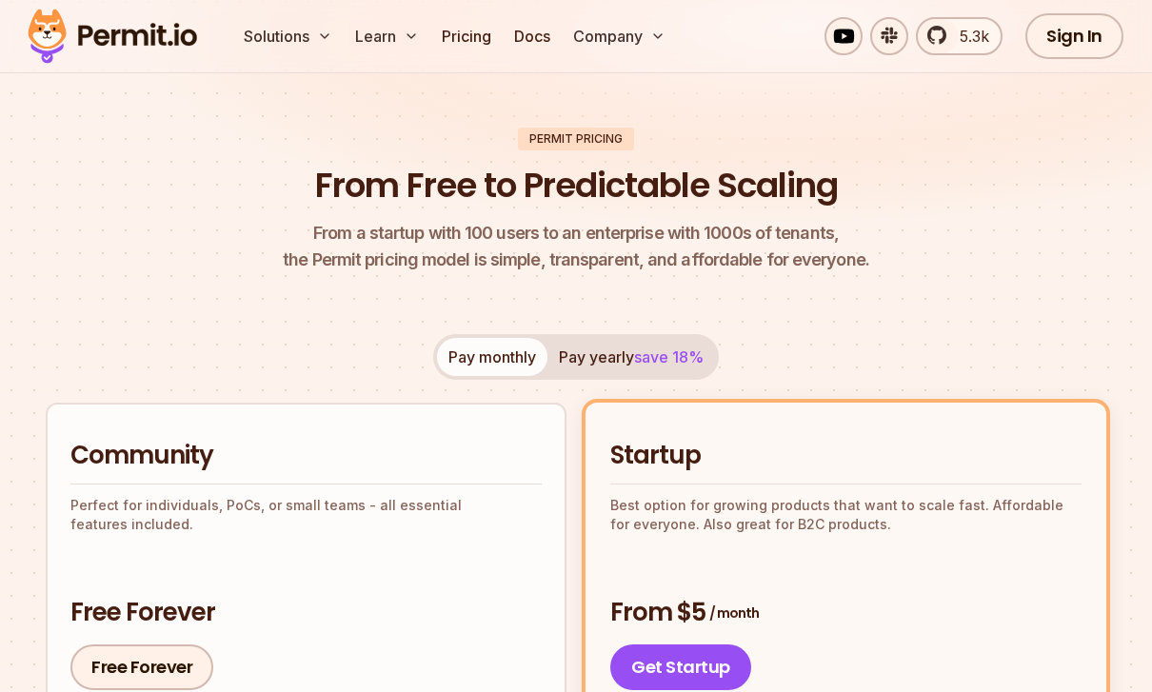
scroll to position [0, 0]
